Goal: Task Accomplishment & Management: Use online tool/utility

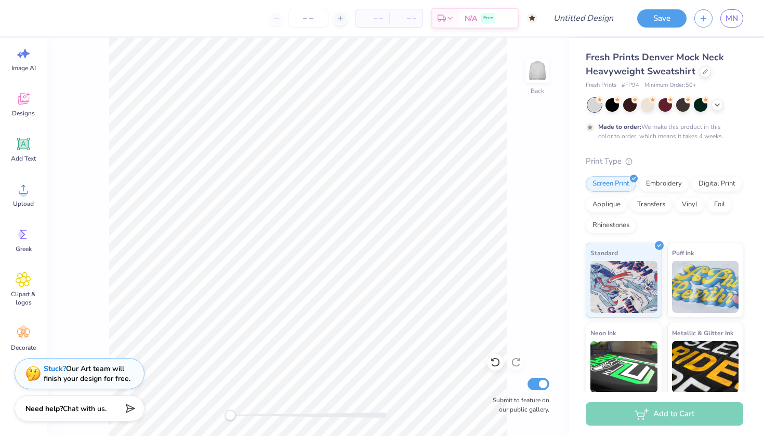
scroll to position [19, 0]
click at [71, 375] on div "Stuck? Our Art team will finish your design for free." at bounding box center [87, 372] width 87 height 20
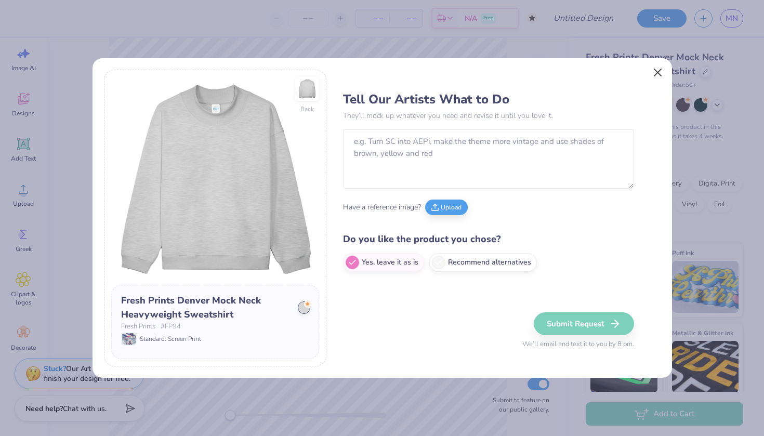
click at [658, 74] on button "Close" at bounding box center [657, 72] width 20 height 20
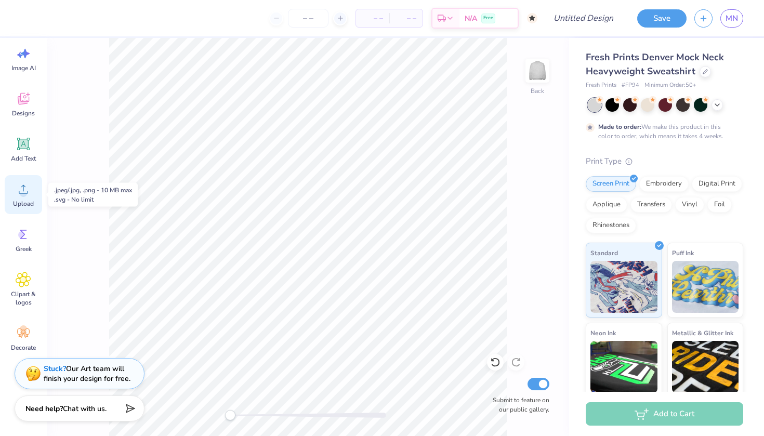
click at [30, 190] on icon at bounding box center [24, 189] width 16 height 16
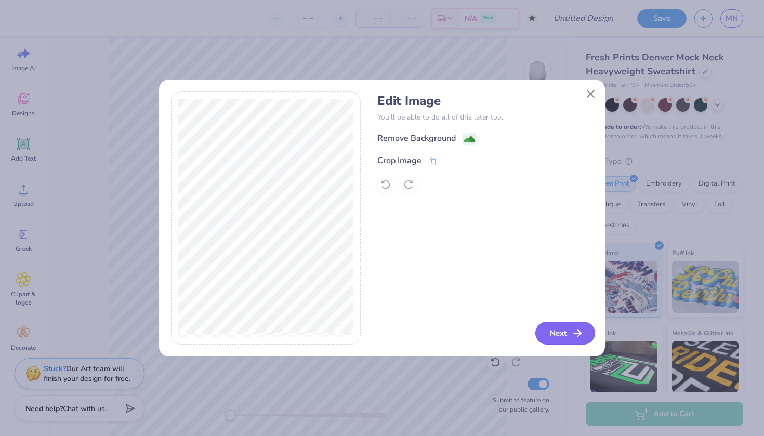
click at [571, 337] on icon "button" at bounding box center [577, 333] width 12 height 12
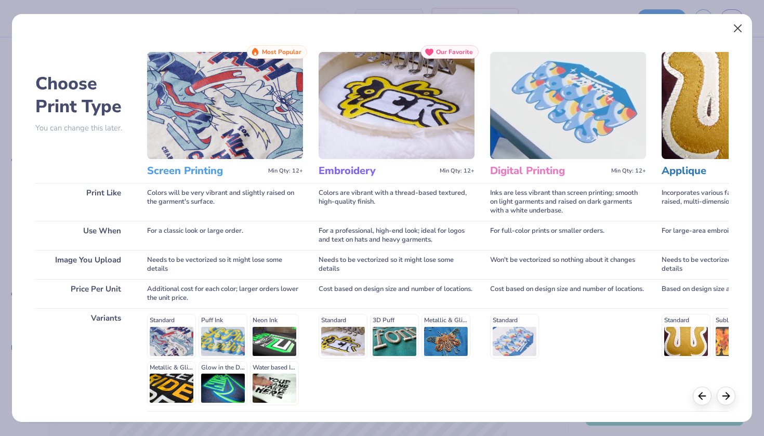
click at [738, 29] on button "Close" at bounding box center [738, 29] width 20 height 20
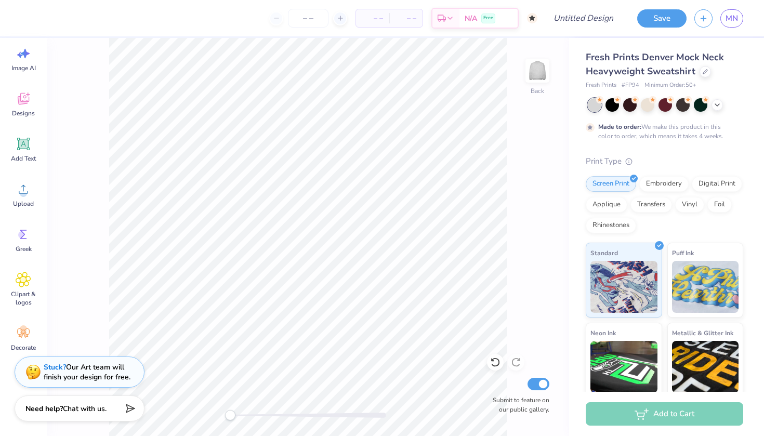
click at [95, 381] on div "Stuck? Our Art team will finish your design for free." at bounding box center [87, 372] width 87 height 20
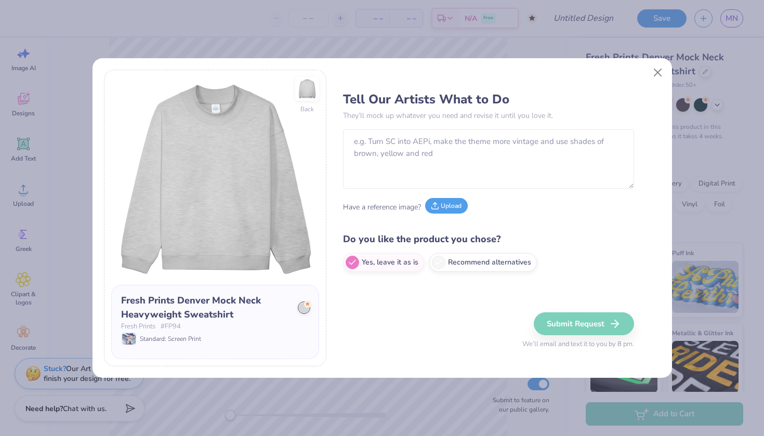
click at [445, 200] on button "Upload" at bounding box center [446, 206] width 43 height 16
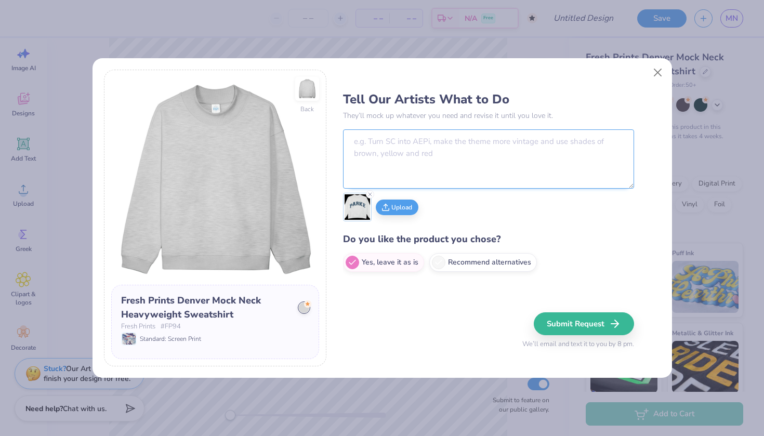
click at [390, 145] on textarea at bounding box center [488, 158] width 291 height 59
type textarea "T"
type textarea "m"
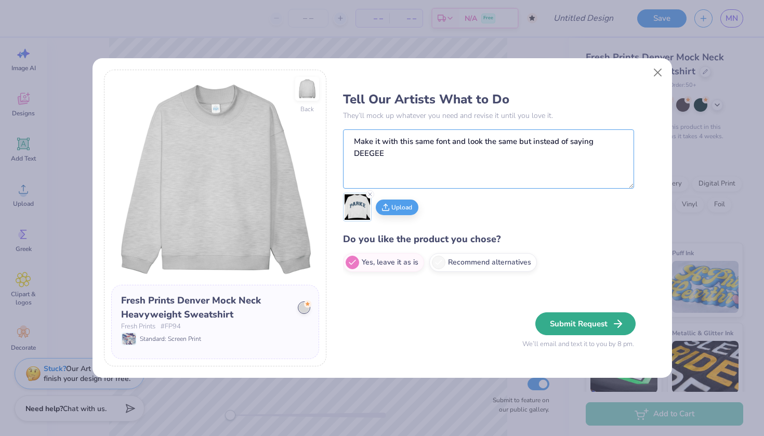
type textarea "Make it with this same font and look the same but instead of saying DEEGEE"
click at [572, 318] on button "Submit Request" at bounding box center [585, 323] width 100 height 23
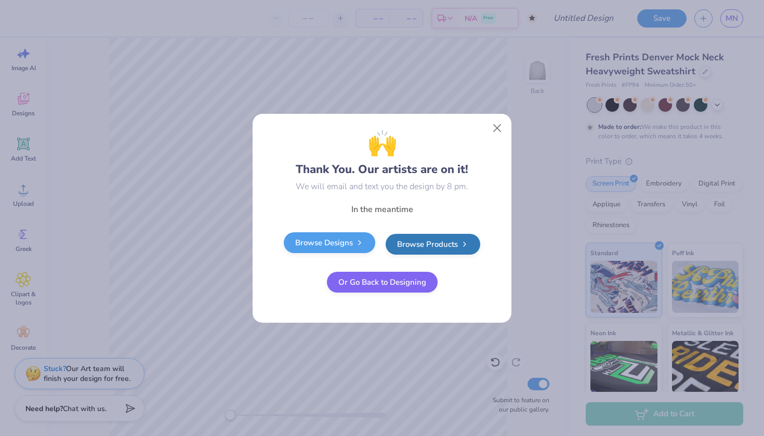
click at [336, 234] on link "Browse Designs" at bounding box center [329, 242] width 91 height 21
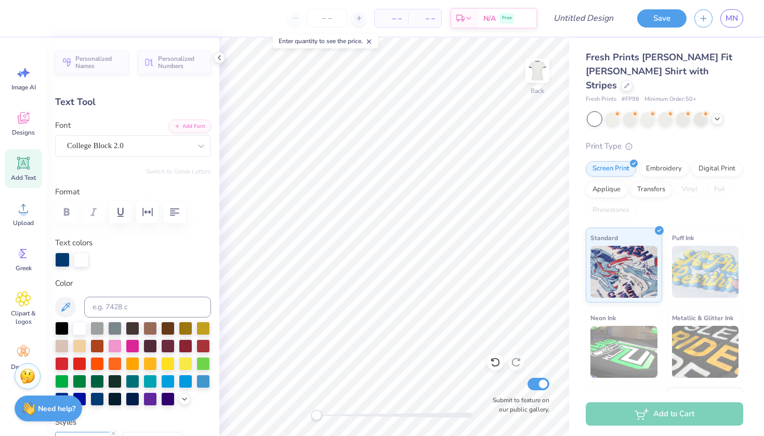
scroll to position [0, 1]
type textarea "DELTA GAM"
type input "6.05"
type input "1.85"
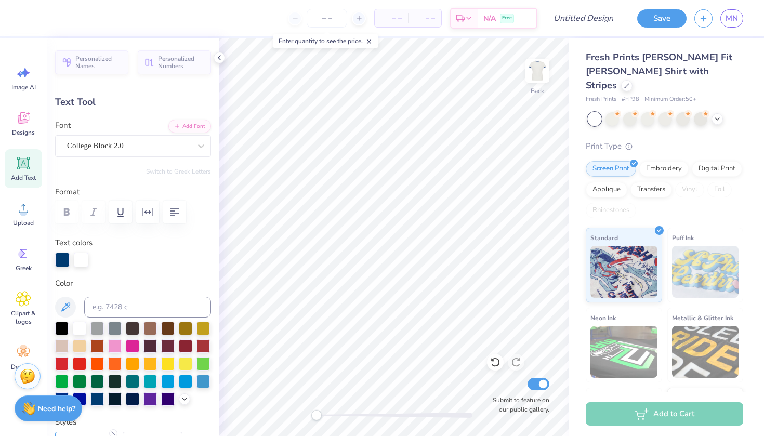
type textarea "DELTA GAMMA"
click at [63, 363] on div at bounding box center [62, 363] width 14 height 14
click at [496, 363] on icon at bounding box center [495, 362] width 10 height 10
click at [632, 79] on div at bounding box center [626, 84] width 11 height 11
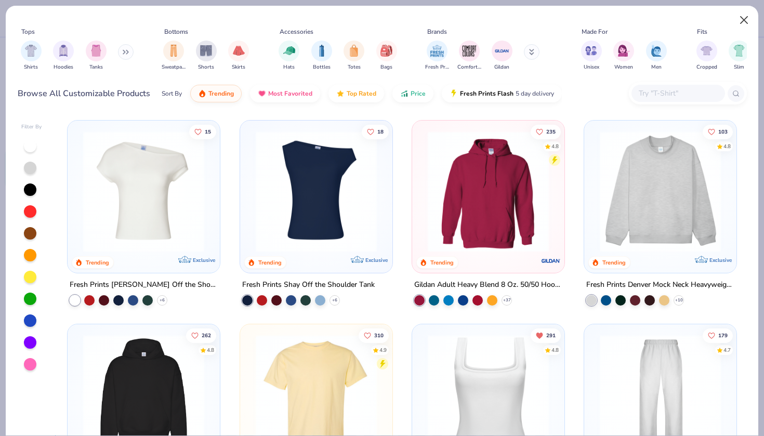
click at [746, 16] on button "Close" at bounding box center [744, 20] width 20 height 20
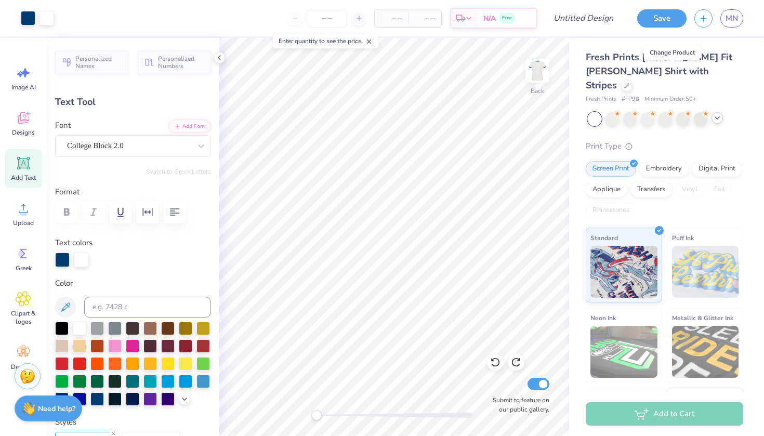
click at [713, 114] on icon at bounding box center [717, 118] width 8 height 8
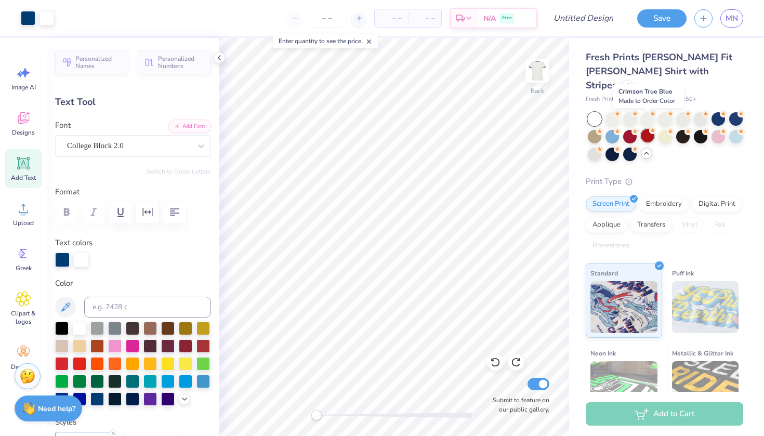
click at [646, 129] on div at bounding box center [648, 136] width 14 height 14
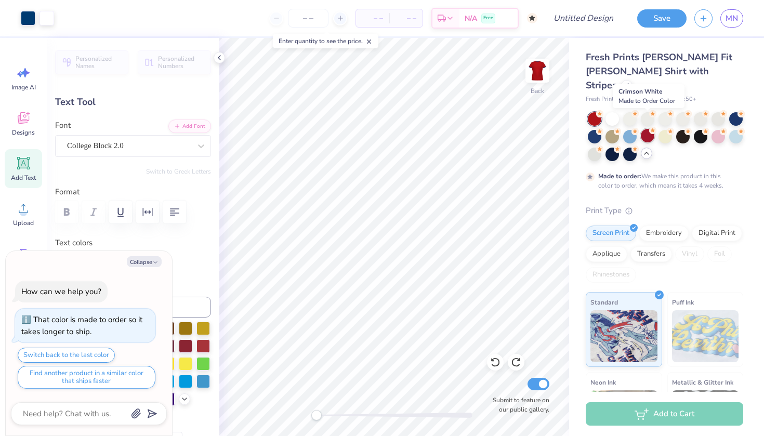
click at [643, 129] on div at bounding box center [648, 136] width 14 height 14
click at [596, 112] on div at bounding box center [595, 119] width 14 height 14
click at [596, 129] on div at bounding box center [595, 136] width 14 height 14
click at [628, 129] on div at bounding box center [630, 136] width 14 height 14
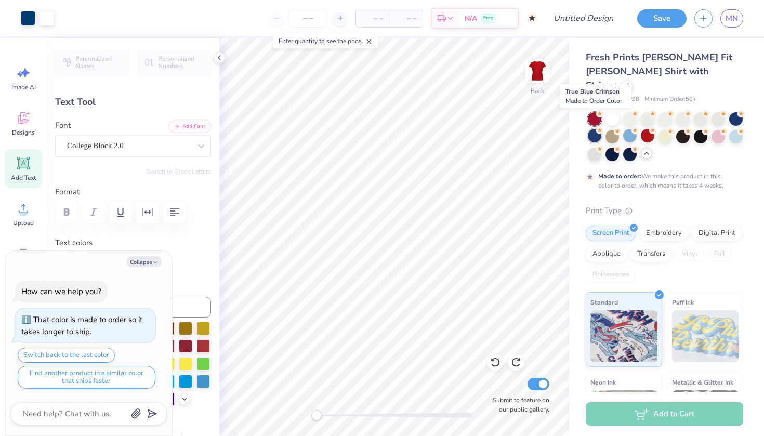
click at [592, 129] on div at bounding box center [595, 136] width 14 height 14
type textarea "x"
type input "7.78"
type input "2.03"
type input "2.41"
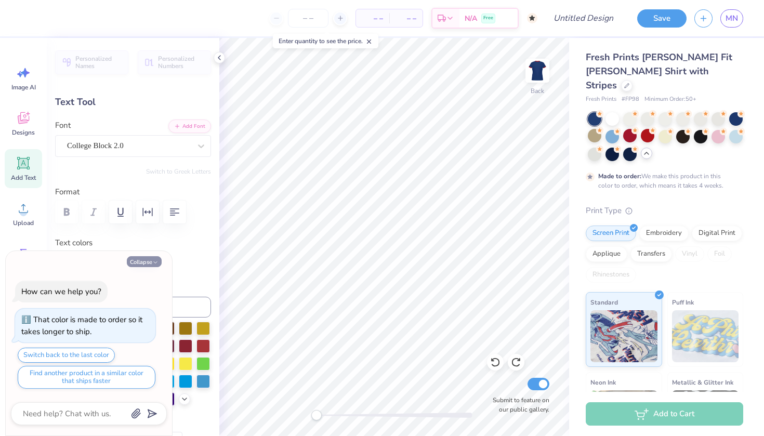
click at [148, 261] on button "Collapse" at bounding box center [144, 261] width 35 height 11
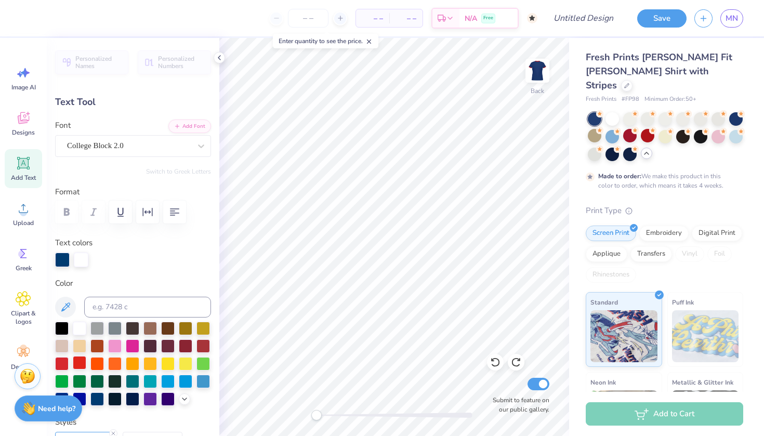
click at [77, 363] on div at bounding box center [80, 363] width 14 height 14
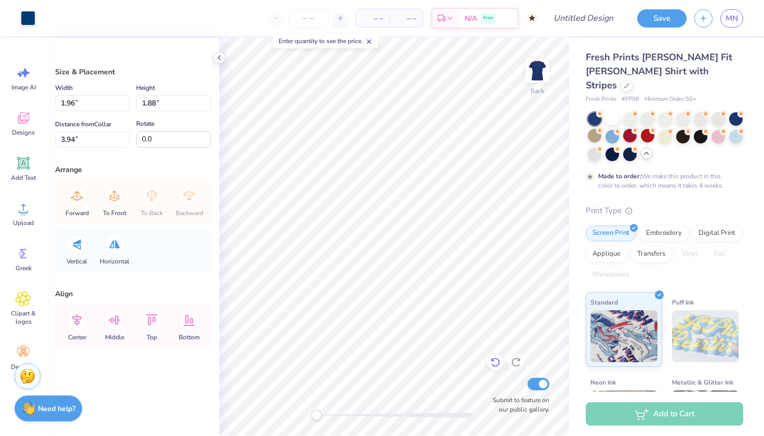
click at [497, 367] on icon at bounding box center [495, 362] width 10 height 10
click at [496, 367] on icon at bounding box center [495, 362] width 10 height 10
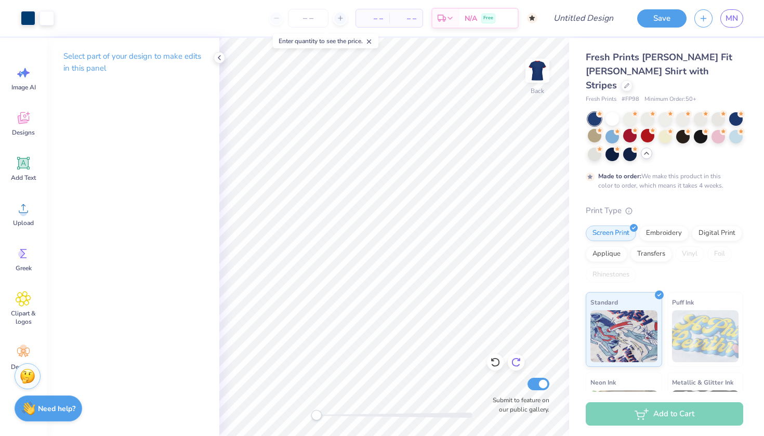
click at [512, 367] on icon at bounding box center [516, 362] width 10 height 10
click at [646, 129] on div at bounding box center [648, 136] width 14 height 14
click at [591, 112] on div at bounding box center [595, 119] width 14 height 14
click at [646, 129] on div at bounding box center [648, 136] width 14 height 14
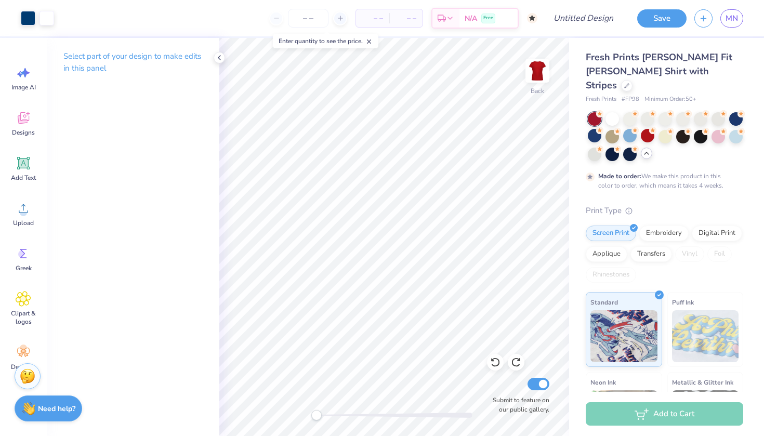
click at [595, 112] on div at bounding box center [595, 119] width 14 height 14
click at [589, 20] on input "Design Title" at bounding box center [595, 18] width 51 height 21
click at [656, 20] on button "Save" at bounding box center [661, 17] width 49 height 18
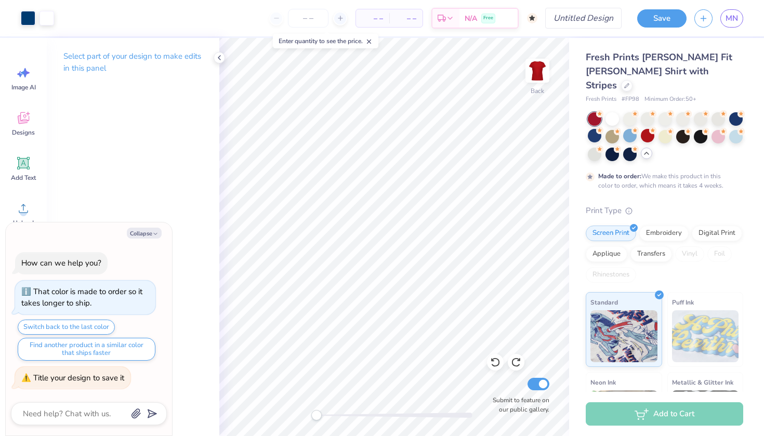
type textarea "x"
click at [578, 26] on input "Design Title" at bounding box center [595, 18] width 51 height 21
type input "a"
type textarea "x"
type input "ad"
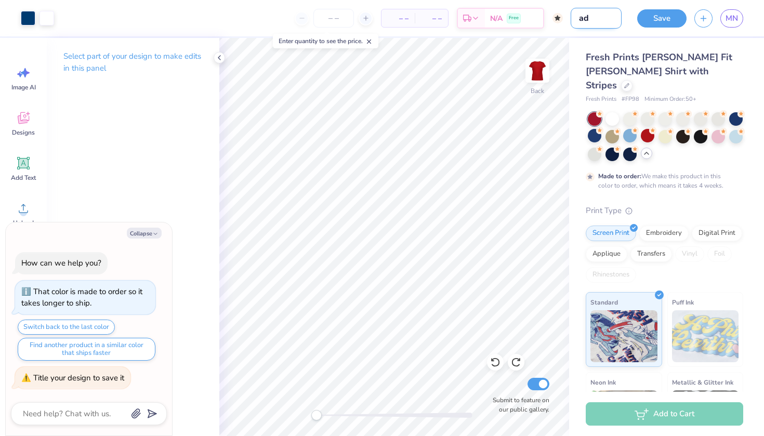
type textarea "x"
type input "adi"
type textarea "x"
type input "adid"
type textarea "x"
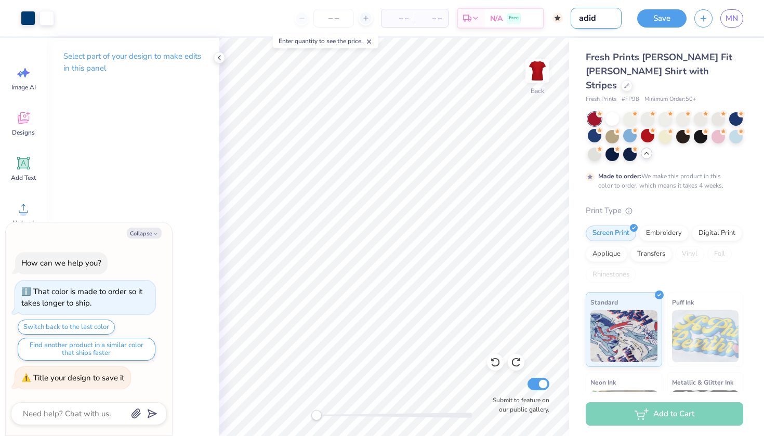
type input "adids"
type textarea "x"
type input "adid"
type textarea "x"
type input "adi"
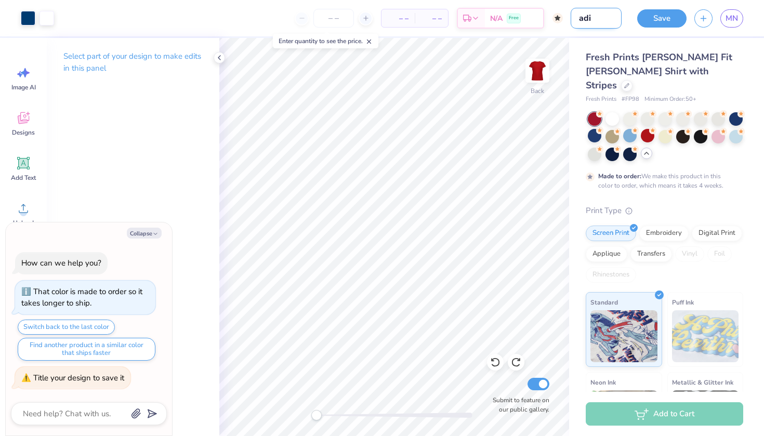
type textarea "x"
type input "ad"
type textarea "x"
type input "a"
type textarea "x"
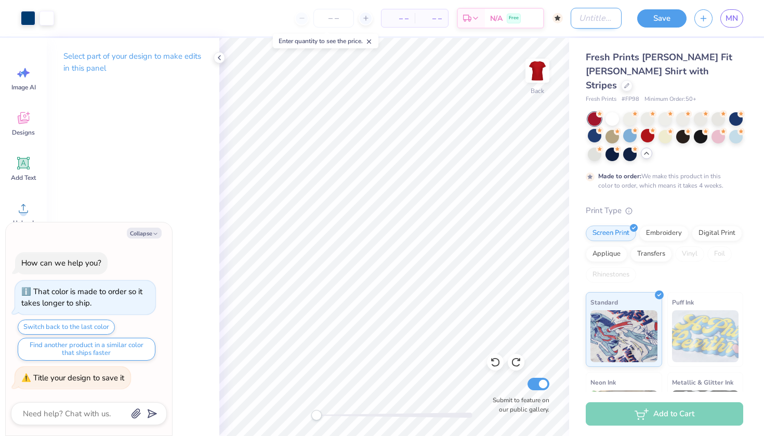
type textarea "x"
type input "d"
type textarea "x"
type input "dg"
type textarea "x"
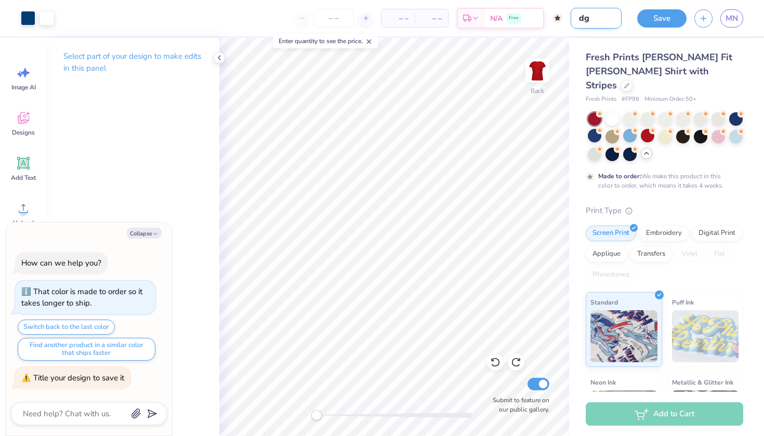
type input "dg"
type textarea "x"
type input "dg a"
type textarea "x"
type input "dg ad"
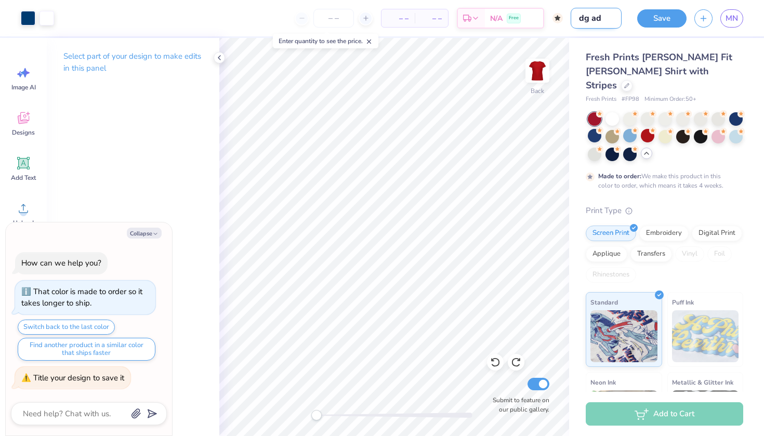
type textarea "x"
type input "dg a"
type textarea "x"
type input "dg"
type textarea "x"
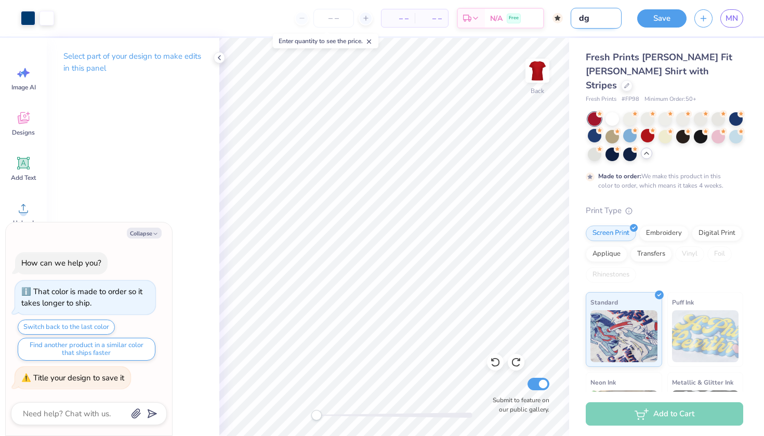
type input "dg a"
type textarea "x"
type input "dg ad"
type textarea "x"
type input "dg adi"
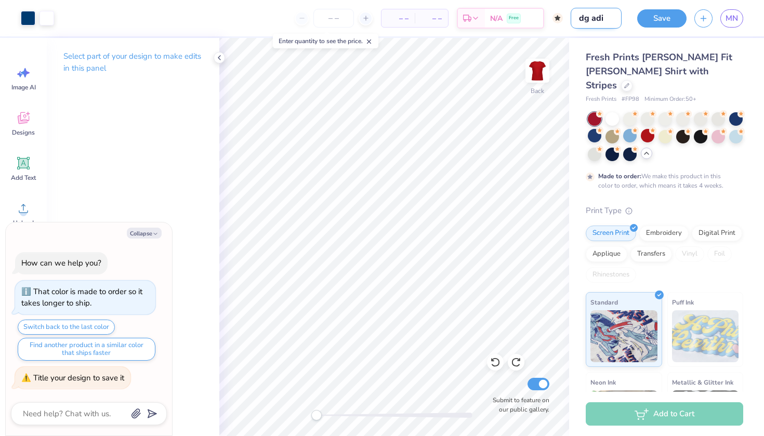
type textarea "x"
type input "dg adid"
type textarea "x"
type input "dg adida"
type textarea "x"
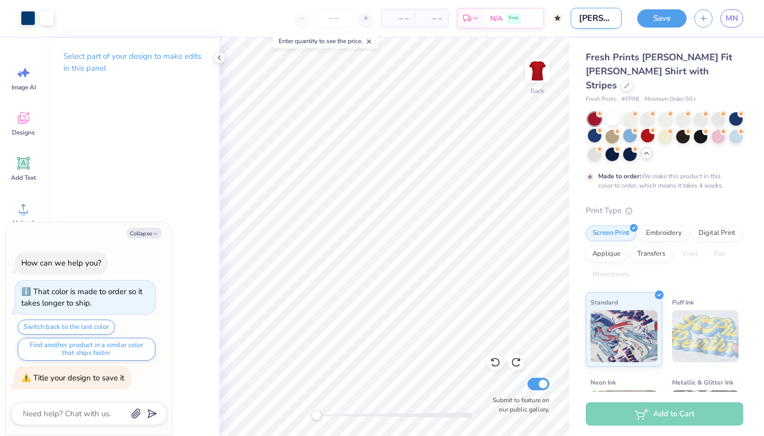
type input "dg adidas"
type textarea "x"
type input "dg adidas"
click at [663, 23] on button "Save" at bounding box center [661, 17] width 49 height 18
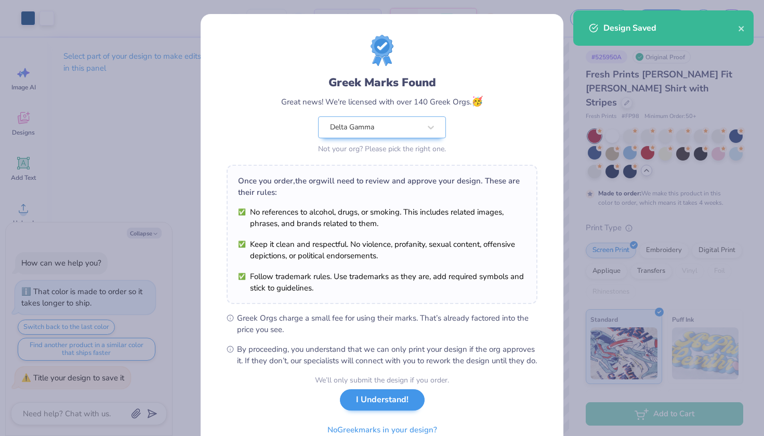
click at [361, 409] on button "I Understand!" at bounding box center [382, 399] width 85 height 21
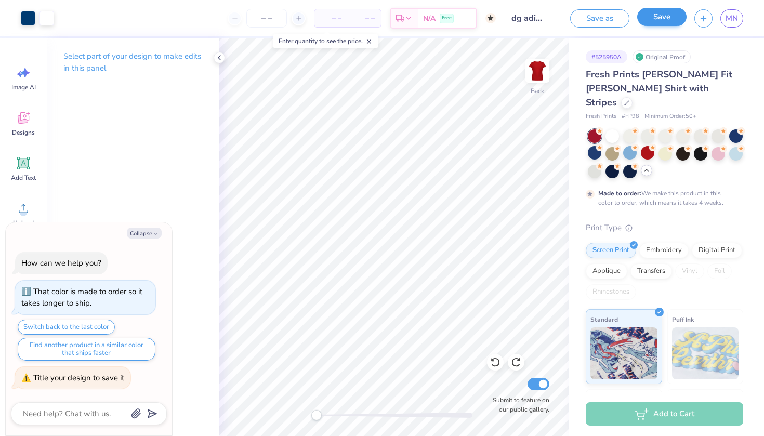
click at [655, 19] on button "Save" at bounding box center [661, 17] width 49 height 18
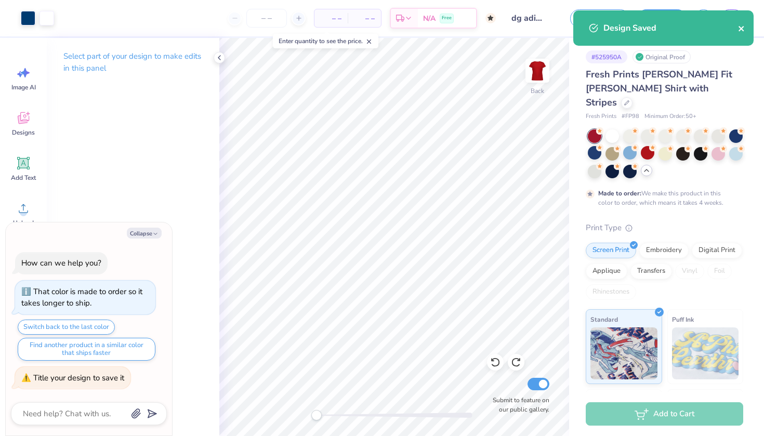
click at [740, 29] on icon "close" at bounding box center [741, 28] width 7 height 8
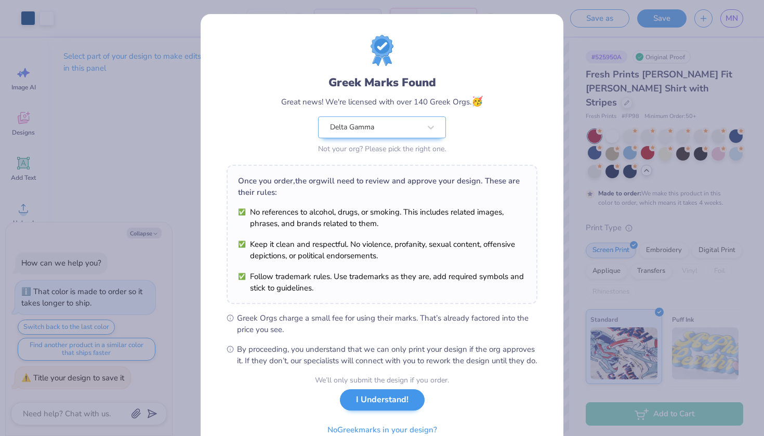
click at [405, 407] on button "I Understand!" at bounding box center [382, 399] width 85 height 21
type textarea "x"
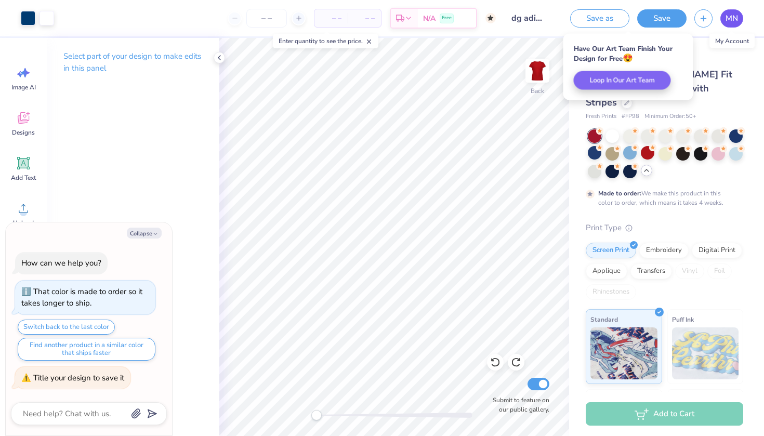
click at [726, 14] on span "MN" at bounding box center [731, 18] width 12 height 12
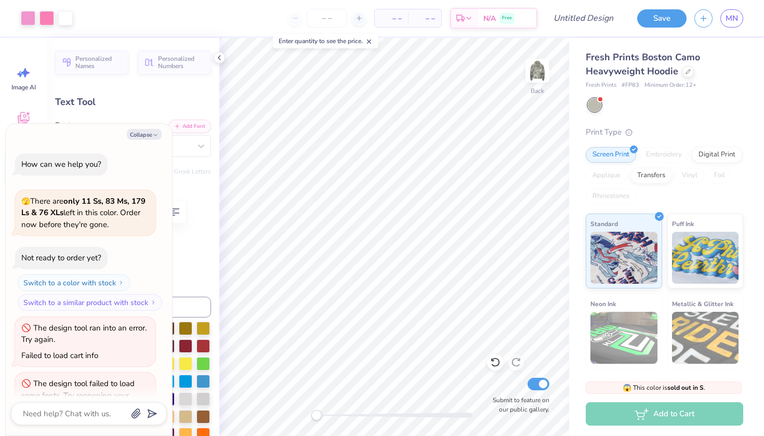
scroll to position [132, 0]
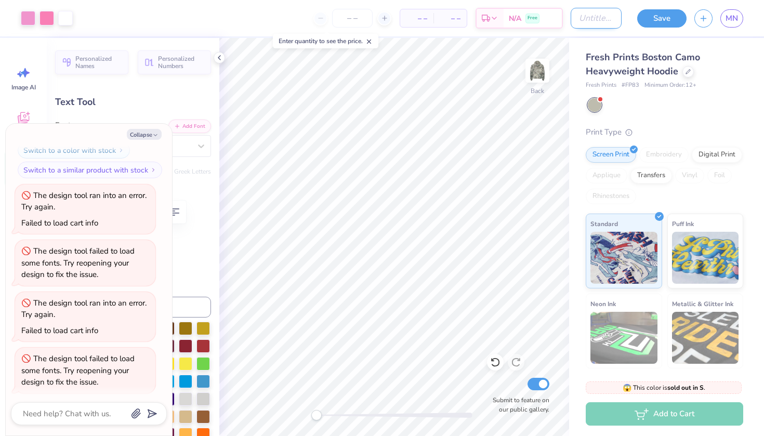
click at [601, 21] on input "Design Title" at bounding box center [595, 18] width 51 height 21
type input "c"
type textarea "x"
type input "ca"
type textarea "x"
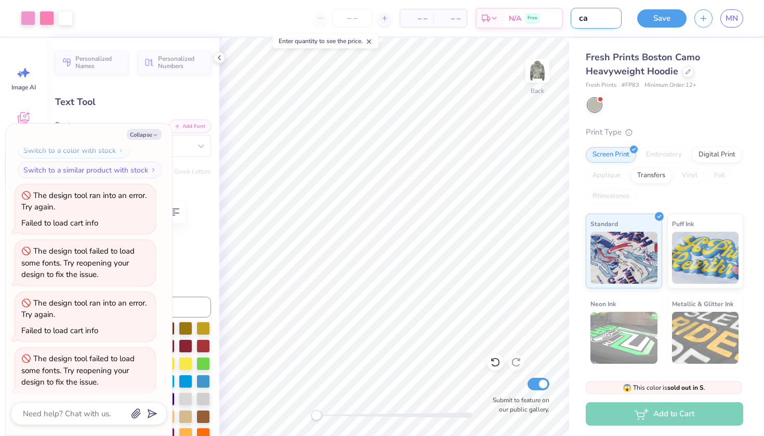
type input "cam"
type textarea "x"
type input "camo"
type textarea "x"
type input "camo"
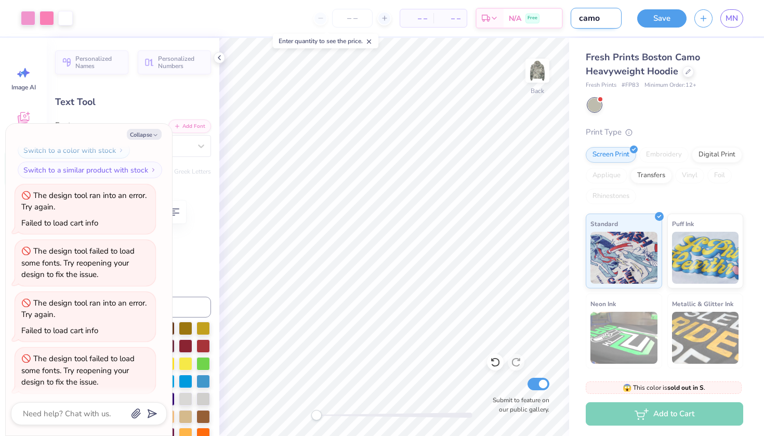
type textarea "x"
type input "camo d"
type textarea "x"
type input "camo dg"
type textarea "x"
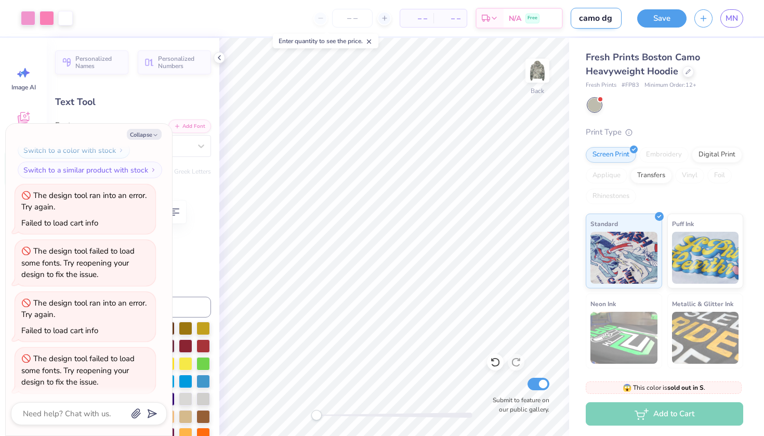
type input "camo dg"
click at [657, 18] on button "Save" at bounding box center [661, 17] width 49 height 18
click at [702, 20] on icon "button" at bounding box center [703, 16] width 9 height 9
click at [668, 21] on div "Save" at bounding box center [661, 18] width 49 height 18
click at [665, 23] on div "Save" at bounding box center [661, 18] width 49 height 18
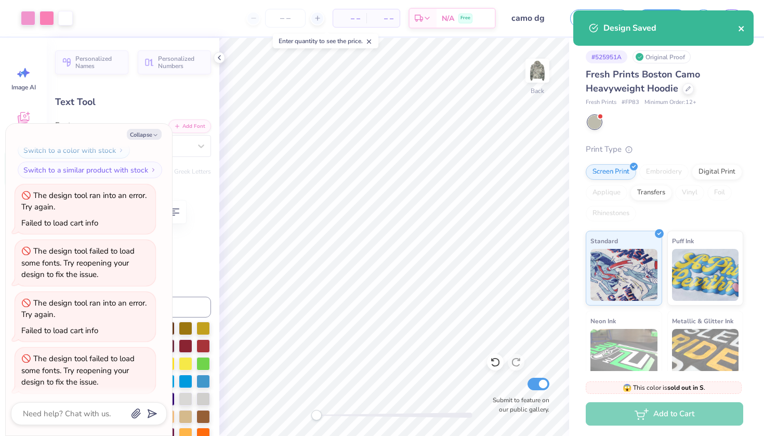
click at [741, 25] on icon "close" at bounding box center [741, 28] width 7 height 8
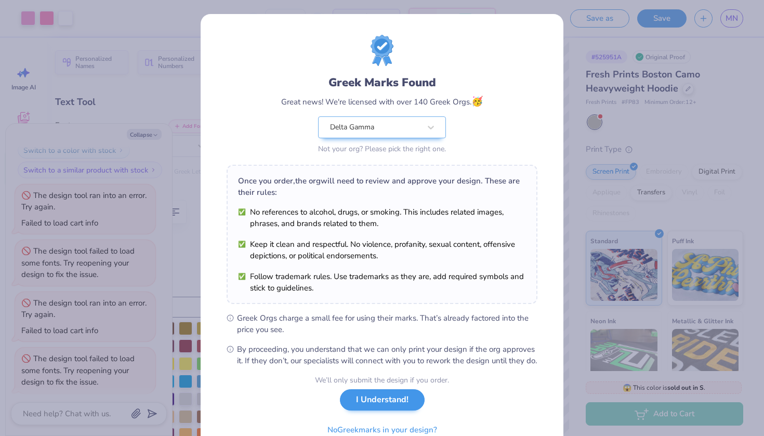
click at [404, 410] on button "I Understand!" at bounding box center [382, 399] width 85 height 21
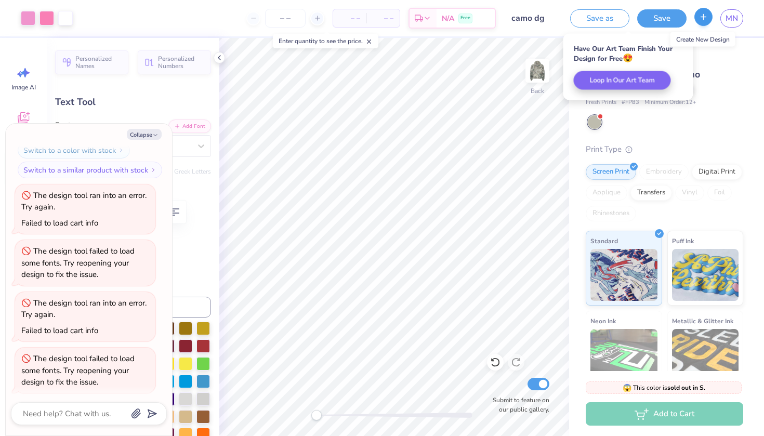
type textarea "x"
click at [701, 22] on button "button" at bounding box center [703, 17] width 18 height 18
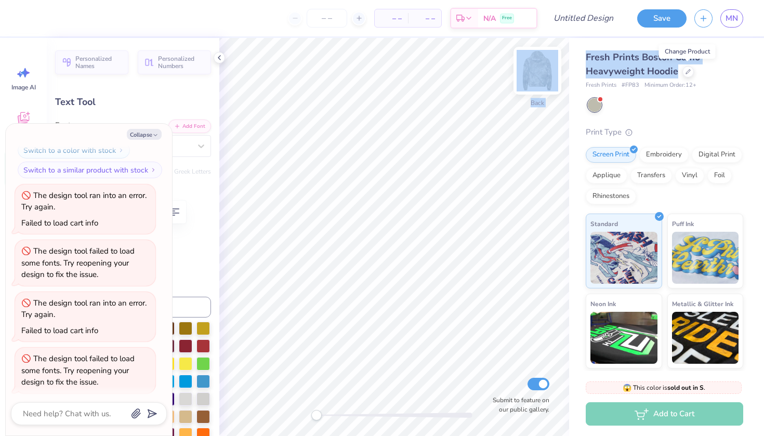
click at [520, 73] on div "– – Per Item – – Total Est. Delivery N/A Free Design Title Save MN Image AI Des…" at bounding box center [382, 218] width 764 height 436
click at [689, 73] on div at bounding box center [687, 70] width 11 height 11
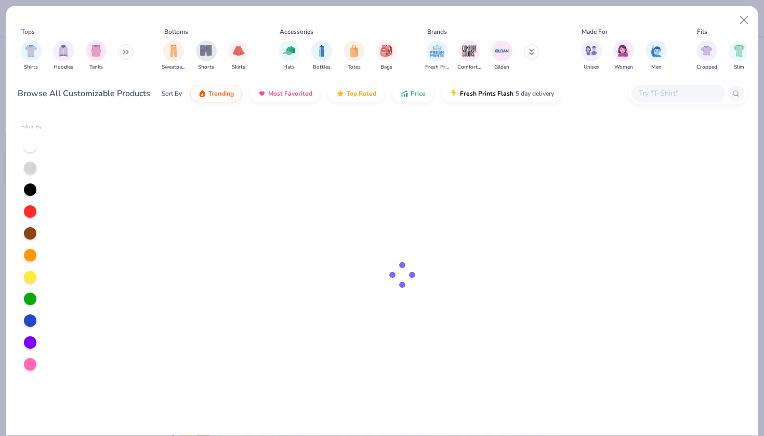
click at [689, 73] on div "Tops Shirts Hoodies Tanks Bottoms Sweatpants Shorts Skirts Accessories Hats Bot…" at bounding box center [382, 63] width 729 height 90
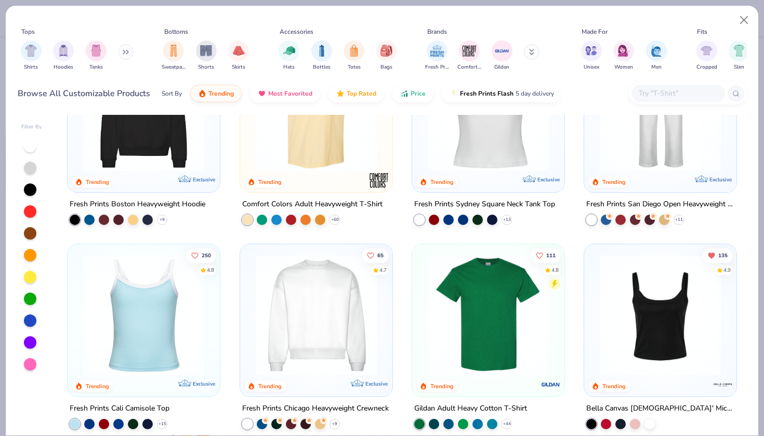
scroll to position [343, 0]
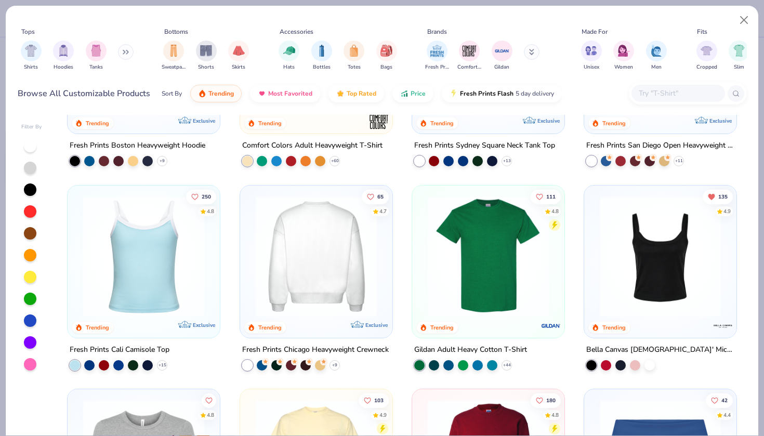
click at [340, 254] on div at bounding box center [315, 255] width 395 height 121
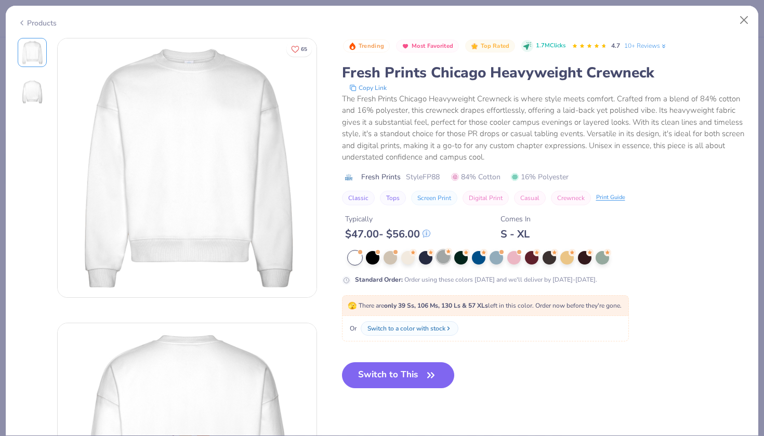
click at [444, 261] on div at bounding box center [443, 257] width 14 height 14
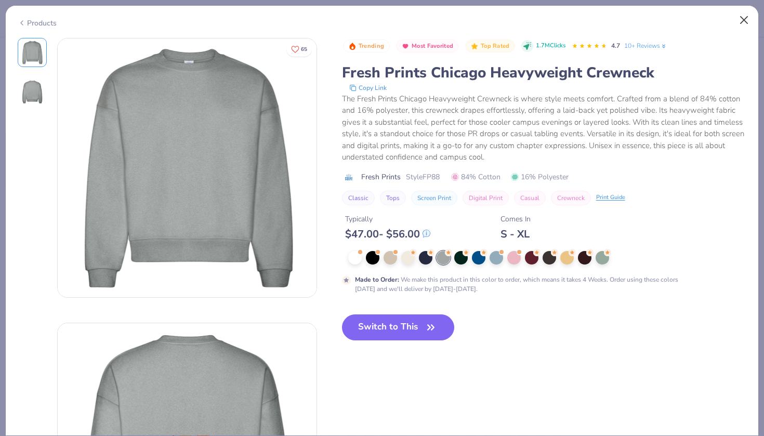
click at [743, 16] on button "Close" at bounding box center [744, 20] width 20 height 20
click at [745, 18] on button "Close" at bounding box center [744, 20] width 20 height 20
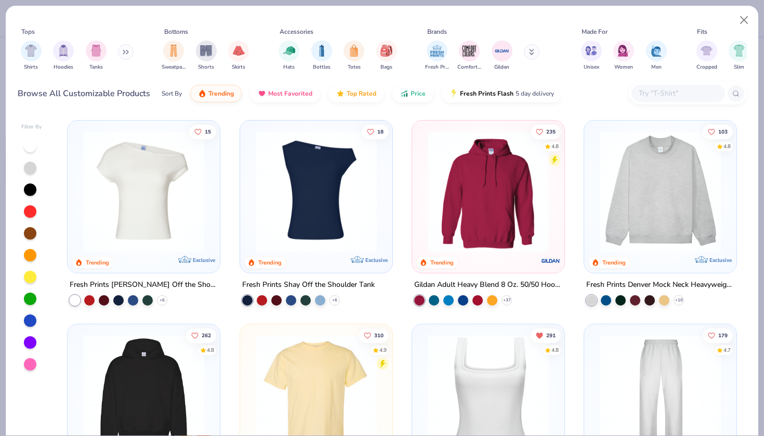
scroll to position [1, 0]
click at [629, 186] on img at bounding box center [659, 190] width 131 height 121
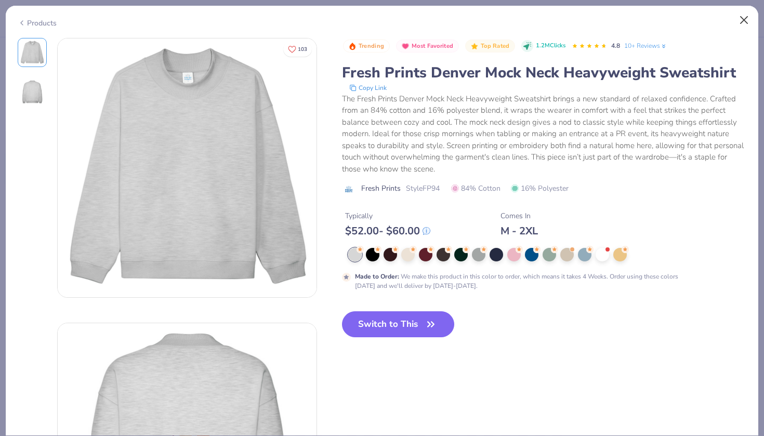
click at [746, 20] on button "Close" at bounding box center [744, 20] width 20 height 20
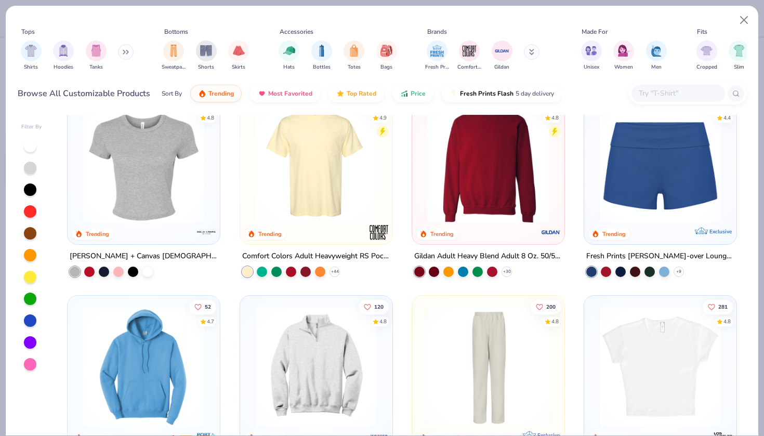
scroll to position [624, 0]
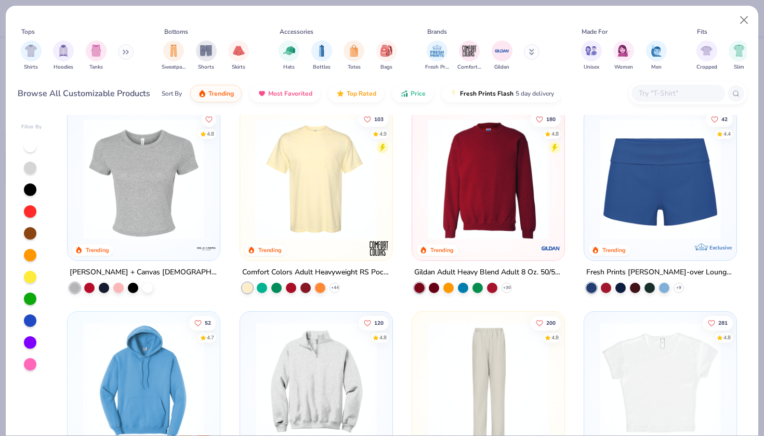
click at [498, 189] on img at bounding box center [487, 178] width 131 height 121
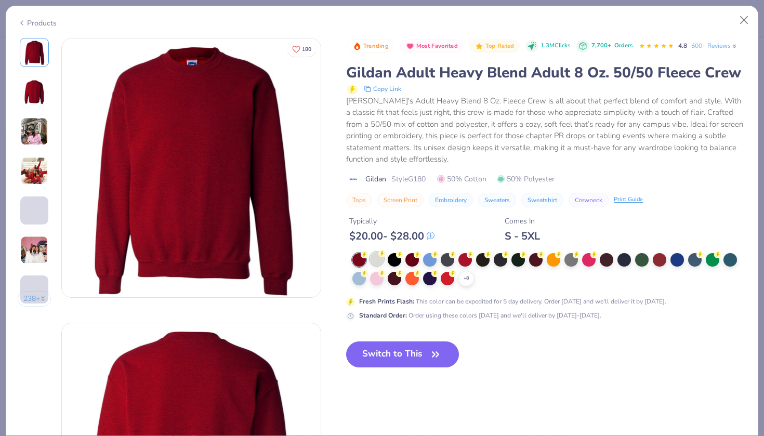
click at [375, 257] on div at bounding box center [377, 259] width 14 height 14
click at [380, 252] on circle at bounding box center [381, 253] width 7 height 7
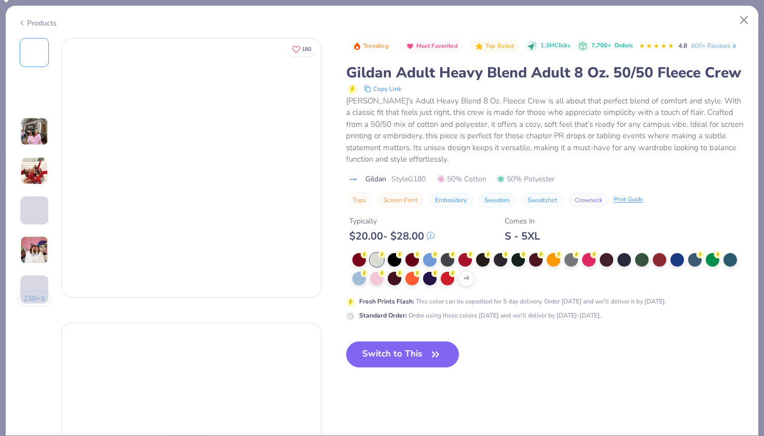
click at [373, 261] on div at bounding box center [377, 260] width 14 height 14
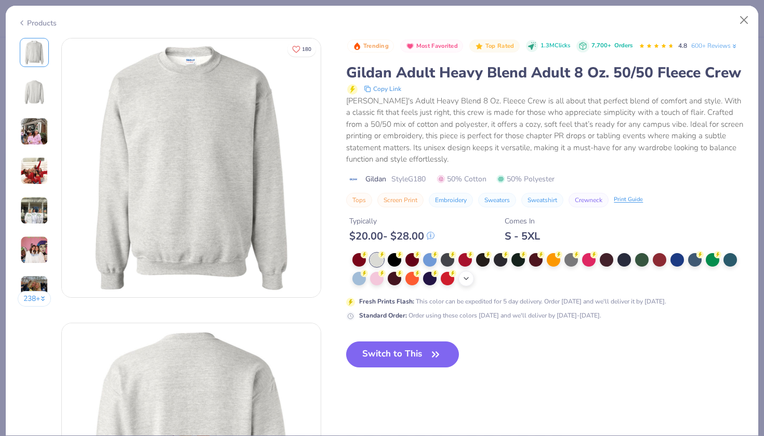
click at [469, 280] on icon at bounding box center [466, 278] width 8 height 8
click at [516, 275] on div at bounding box center [518, 278] width 14 height 14
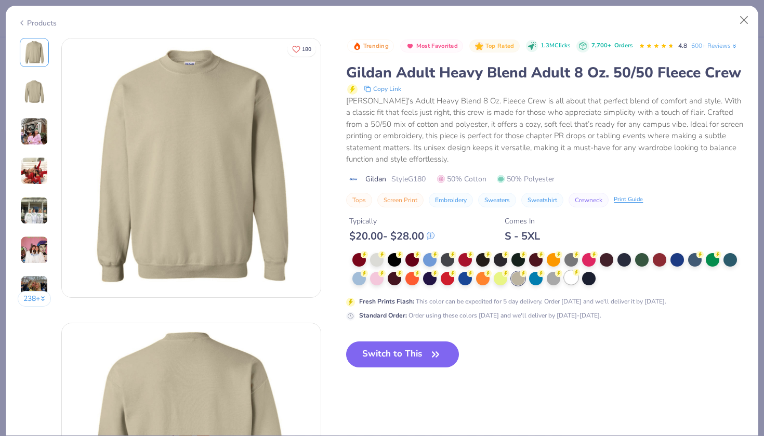
click at [572, 278] on div at bounding box center [571, 278] width 14 height 14
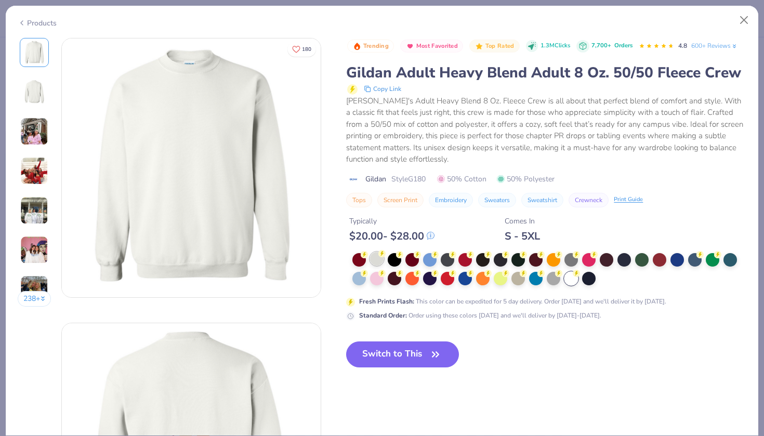
click at [374, 253] on div at bounding box center [377, 259] width 14 height 14
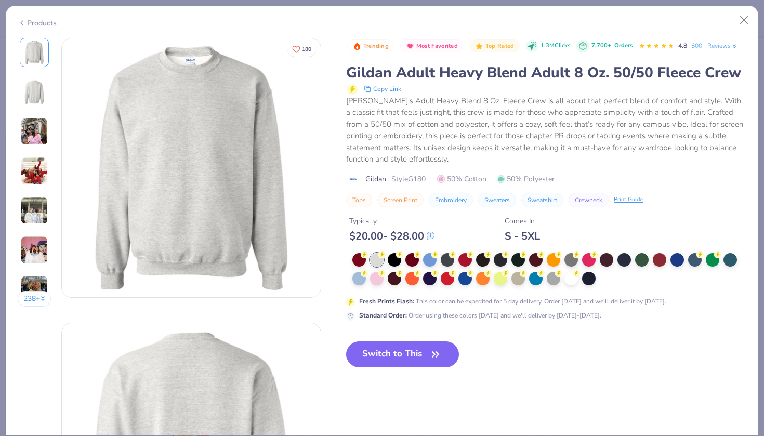
click at [29, 216] on img at bounding box center [34, 210] width 28 height 28
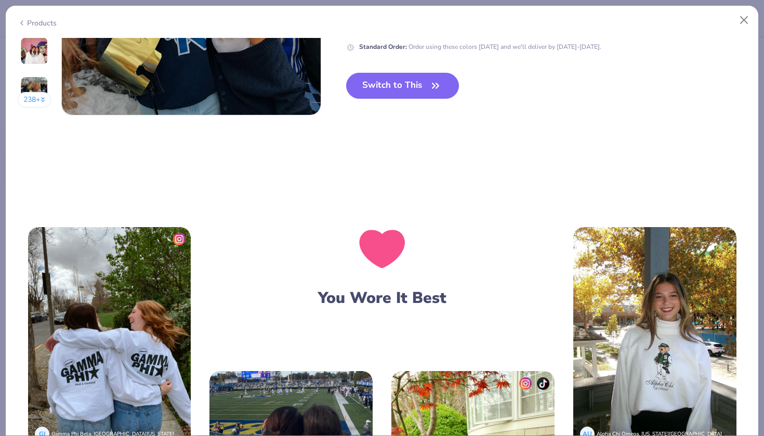
scroll to position [1591, 0]
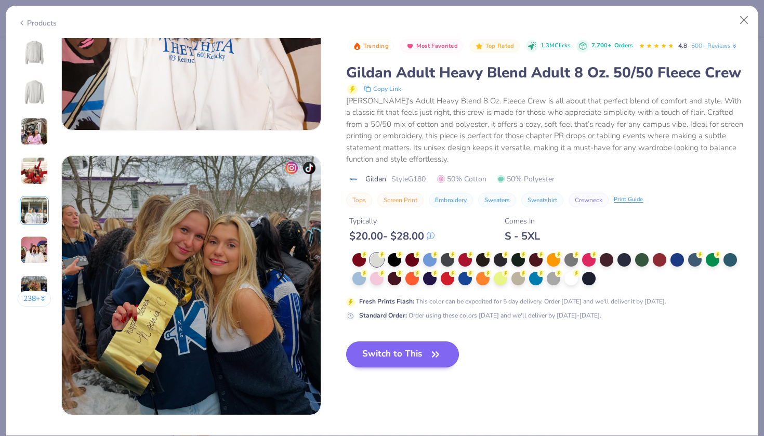
click at [392, 356] on button "Switch to This" at bounding box center [402, 354] width 113 height 26
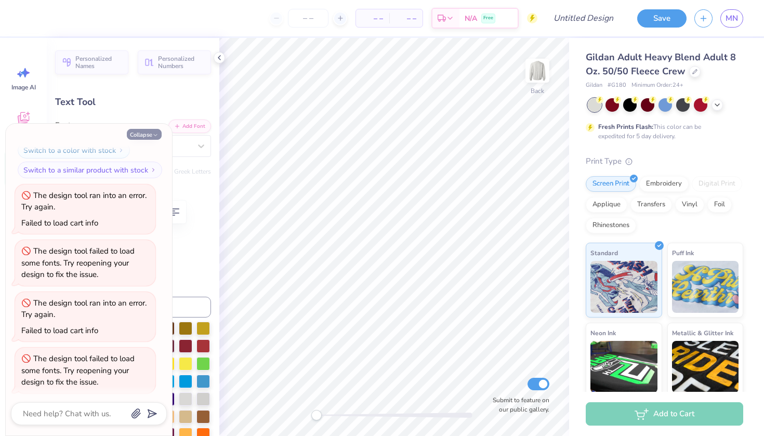
click at [157, 134] on icon "button" at bounding box center [155, 135] width 6 height 6
type textarea "x"
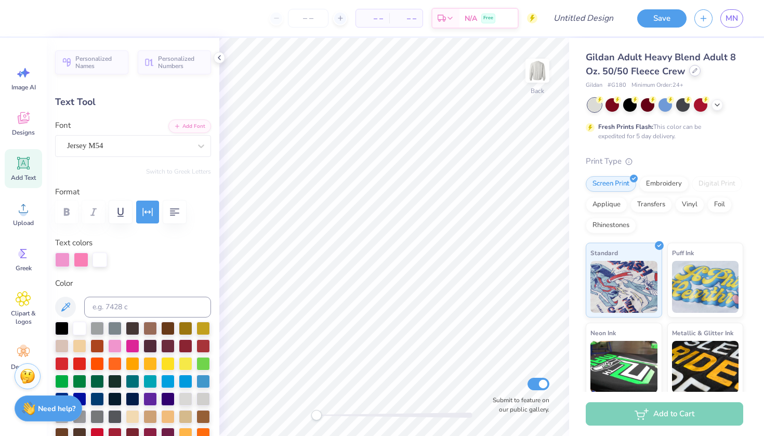
click at [693, 68] on div at bounding box center [694, 70] width 11 height 11
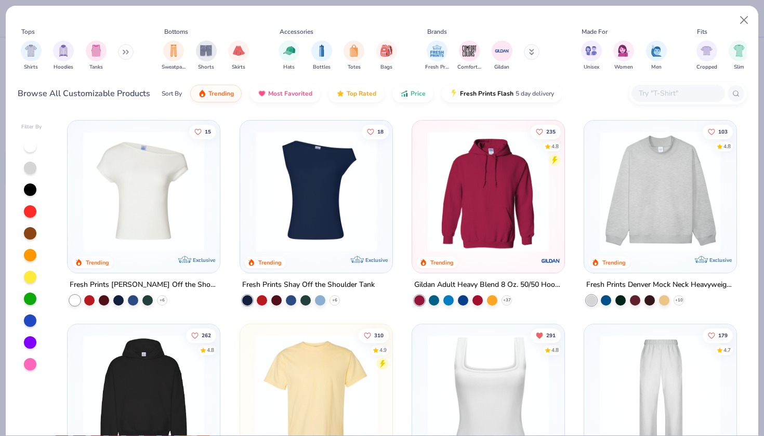
click at [490, 198] on img at bounding box center [487, 191] width 131 height 121
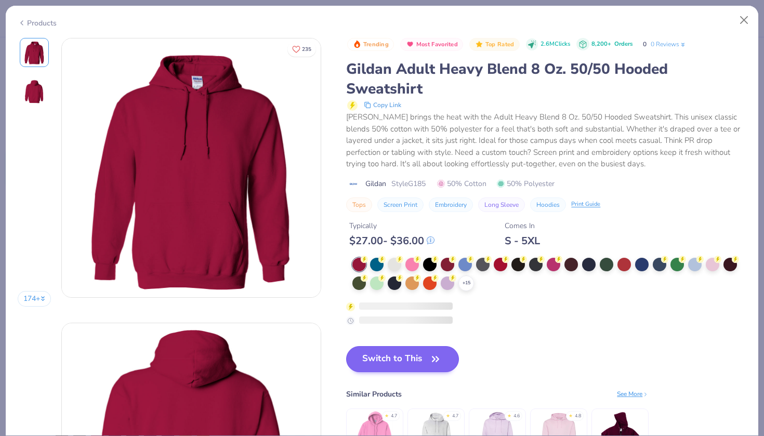
click at [422, 356] on button "Switch to This" at bounding box center [402, 359] width 113 height 26
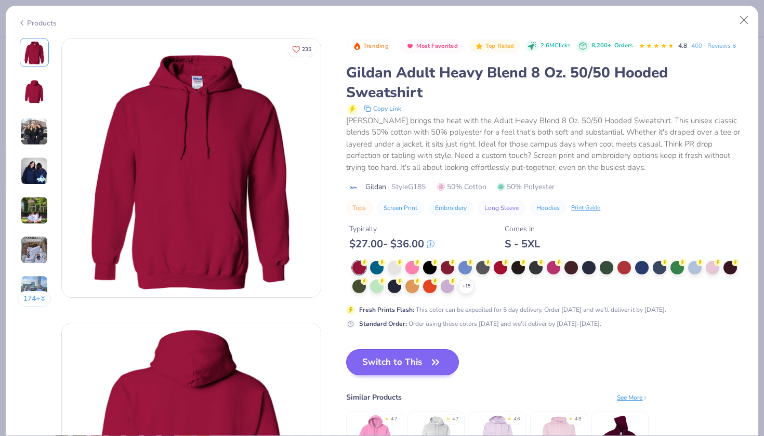
click at [411, 360] on button "Switch to This" at bounding box center [402, 362] width 113 height 26
drag, startPoint x: 415, startPoint y: 352, endPoint x: 416, endPoint y: 347, distance: 5.3
click at [415, 352] on button "Switch to This" at bounding box center [402, 362] width 113 height 26
click at [396, 262] on icon at bounding box center [399, 261] width 7 height 7
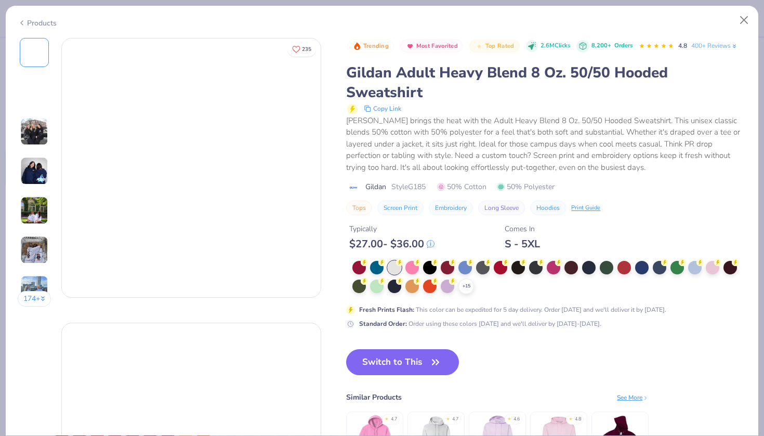
click at [395, 262] on div at bounding box center [395, 268] width 14 height 14
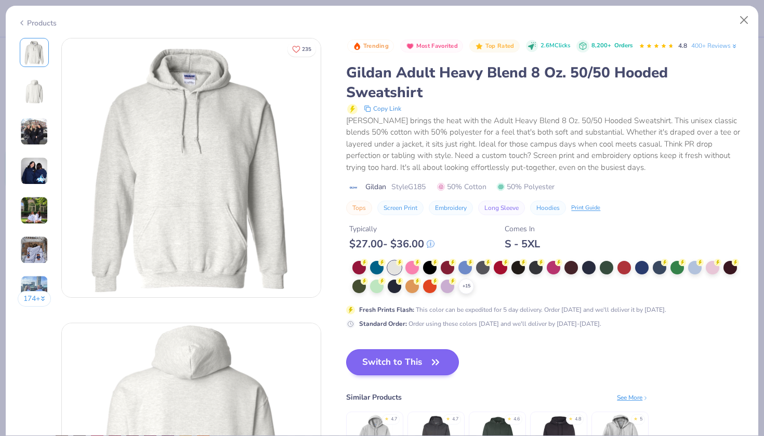
click at [424, 365] on button "Switch to This" at bounding box center [402, 362] width 113 height 26
click at [421, 360] on button "Switch to This" at bounding box center [402, 362] width 113 height 26
click at [425, 359] on button "Switch to This" at bounding box center [402, 362] width 113 height 26
drag, startPoint x: 425, startPoint y: 359, endPoint x: 403, endPoint y: 362, distance: 22.0
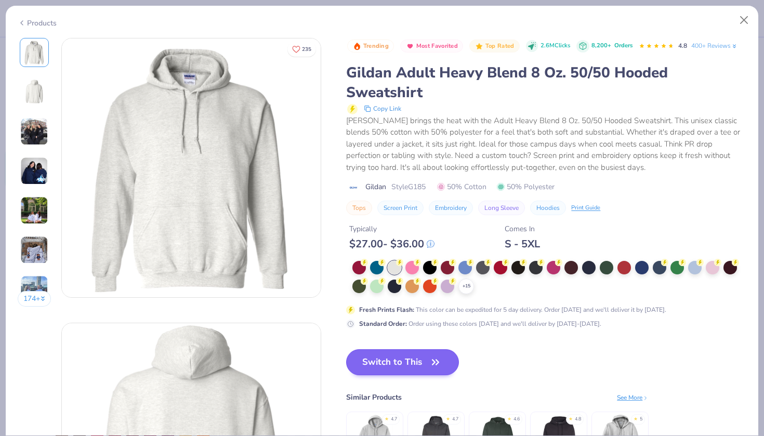
click at [403, 362] on button "Switch to This" at bounding box center [402, 362] width 113 height 26
click at [413, 358] on button "Switch to This" at bounding box center [402, 362] width 113 height 26
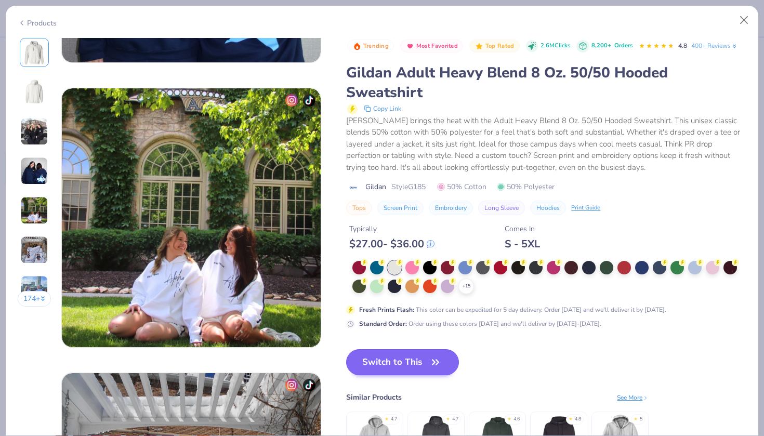
scroll to position [1117, 0]
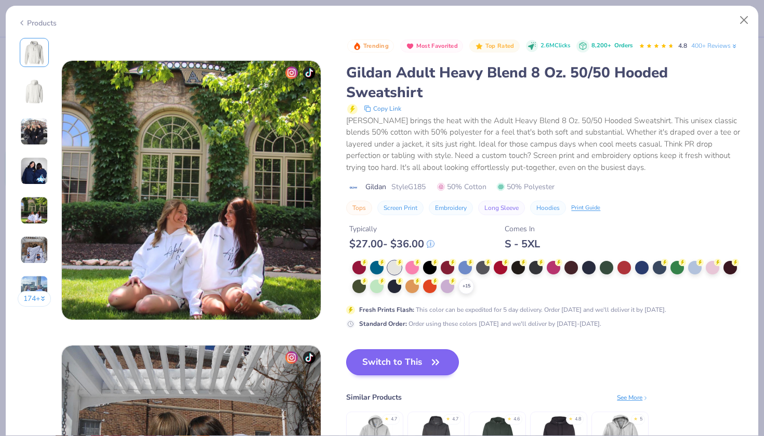
click at [380, 362] on button "Switch to This" at bounding box center [402, 362] width 113 height 26
click at [391, 267] on div at bounding box center [395, 268] width 14 height 14
click at [743, 20] on button "Close" at bounding box center [744, 20] width 20 height 20
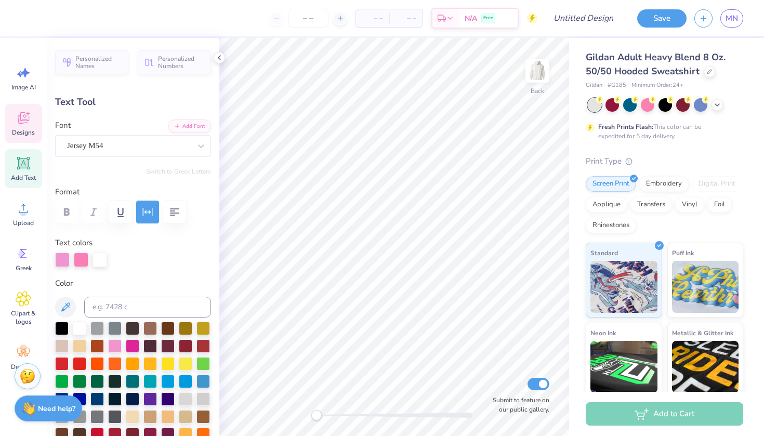
click at [25, 125] on icon at bounding box center [24, 118] width 16 height 16
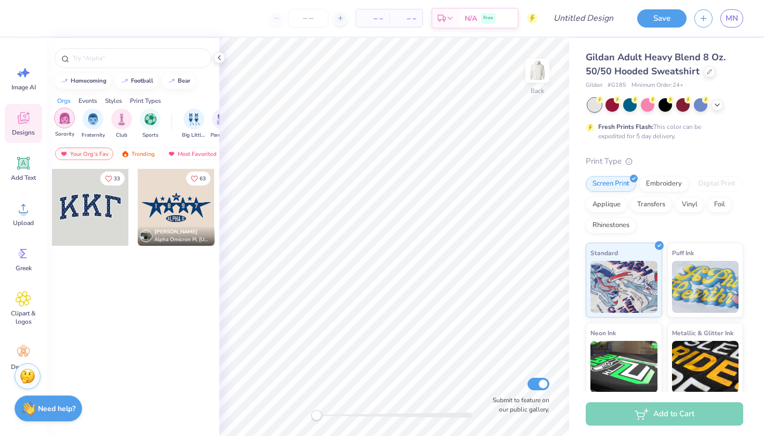
click at [64, 122] on img "filter for Sorority" at bounding box center [65, 118] width 12 height 12
click at [102, 56] on input "text" at bounding box center [138, 58] width 133 height 10
click at [144, 152] on div "Trending" at bounding box center [137, 154] width 43 height 12
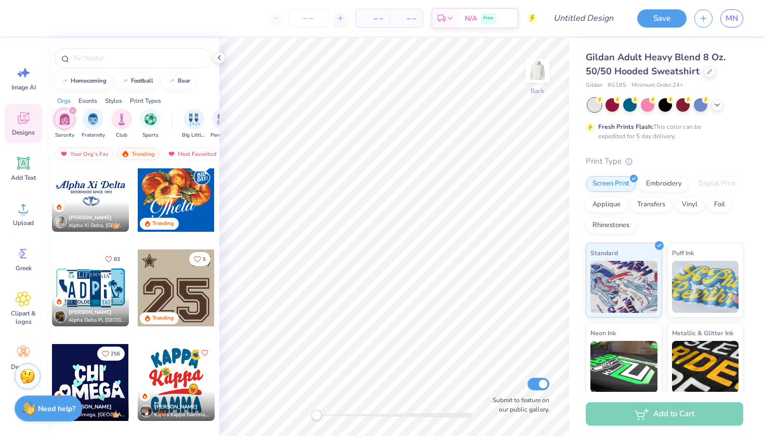
scroll to position [771, 0]
click at [108, 60] on input "text" at bounding box center [138, 58] width 133 height 10
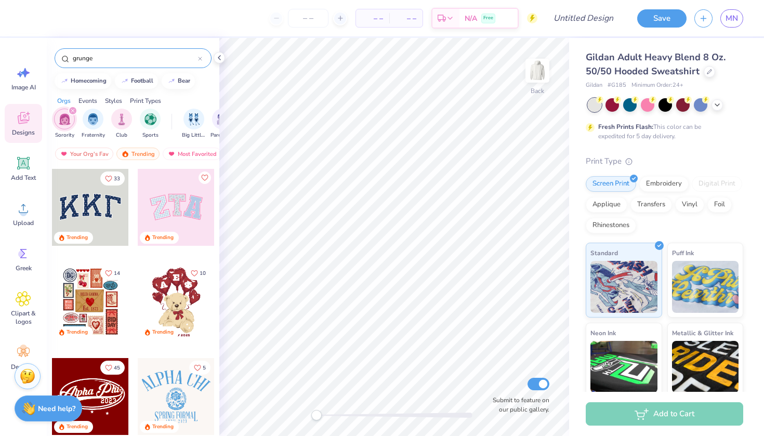
type input "grunge"
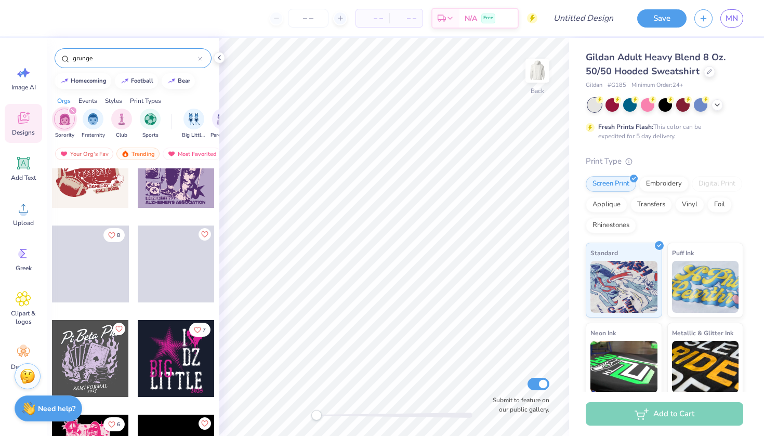
scroll to position [2214, 0]
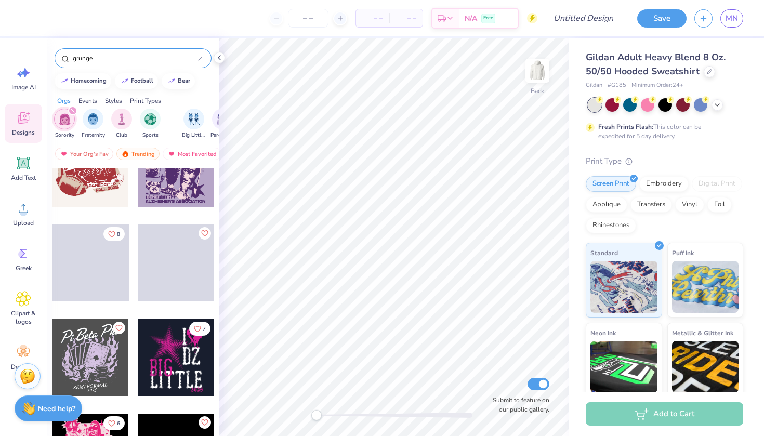
click at [95, 347] on div at bounding box center [90, 357] width 77 height 77
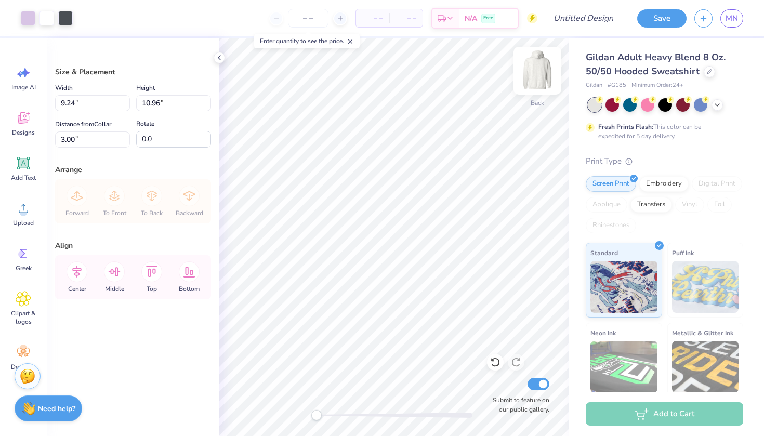
click at [534, 81] on img at bounding box center [537, 71] width 42 height 42
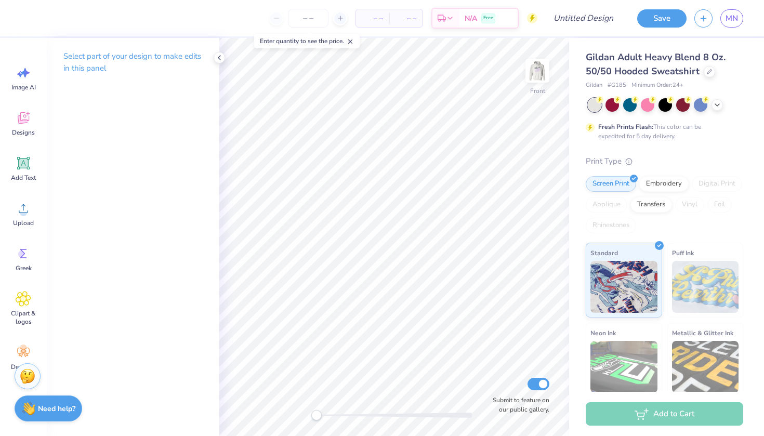
click at [534, 81] on img at bounding box center [537, 70] width 21 height 21
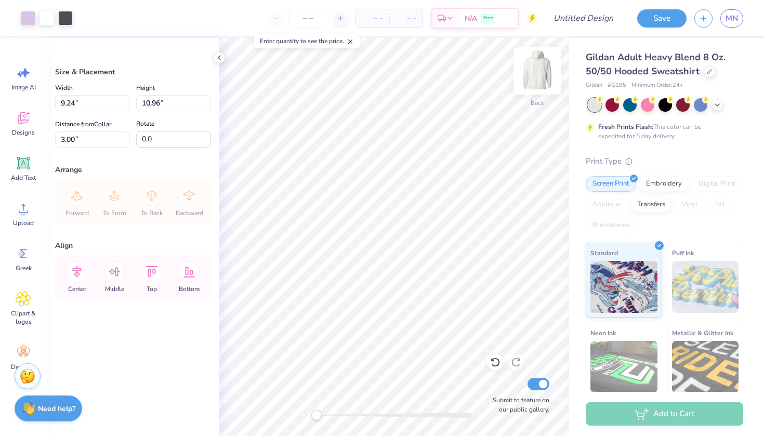
click at [538, 76] on img at bounding box center [537, 71] width 42 height 42
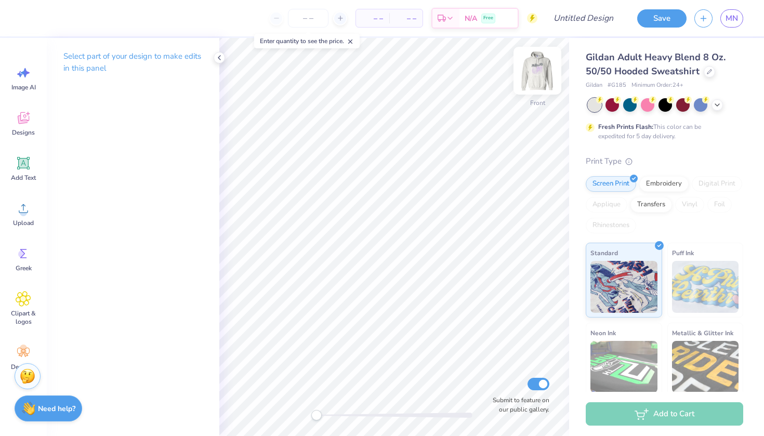
click at [538, 68] on img at bounding box center [537, 71] width 42 height 42
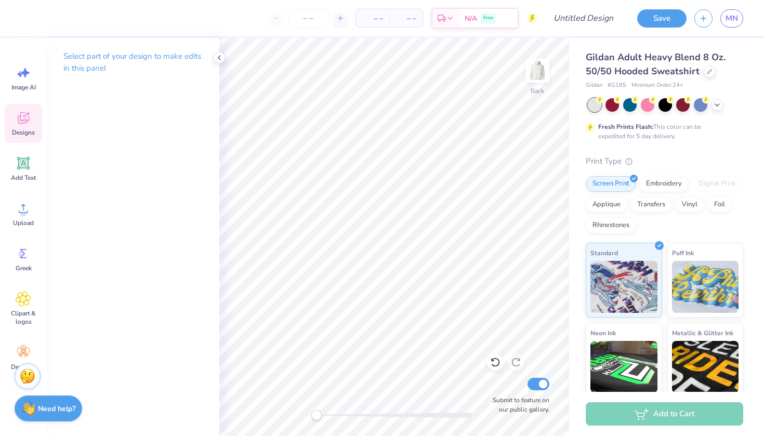
click at [9, 131] on div "Designs" at bounding box center [23, 123] width 37 height 39
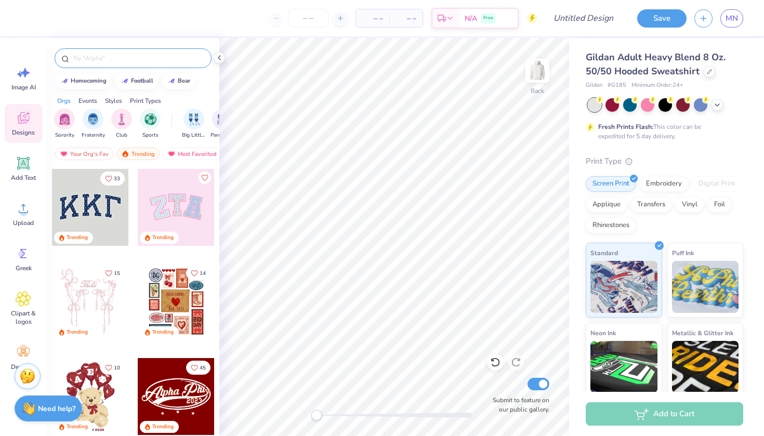
click at [127, 67] on div at bounding box center [133, 58] width 157 height 20
click at [126, 63] on div at bounding box center [133, 58] width 157 height 20
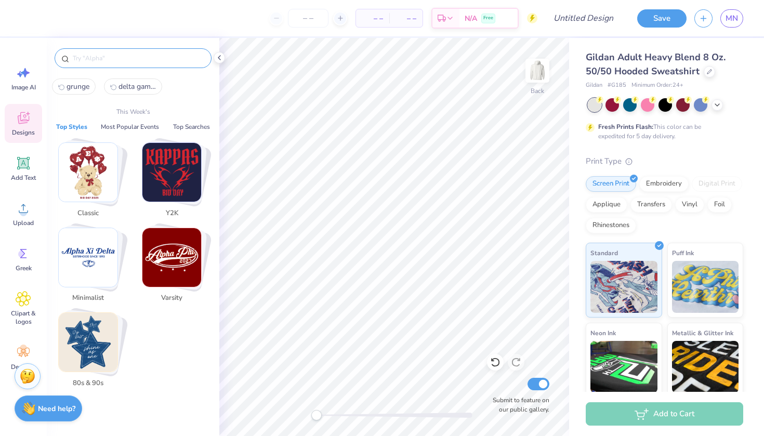
click at [126, 53] on input "text" at bounding box center [138, 58] width 133 height 10
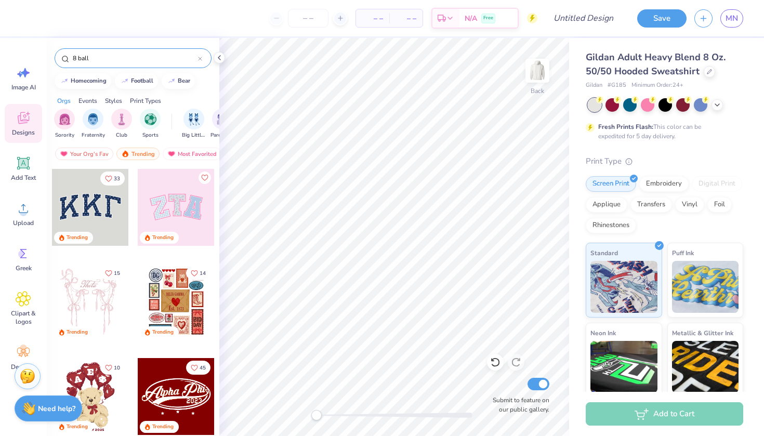
type input "8 ball"
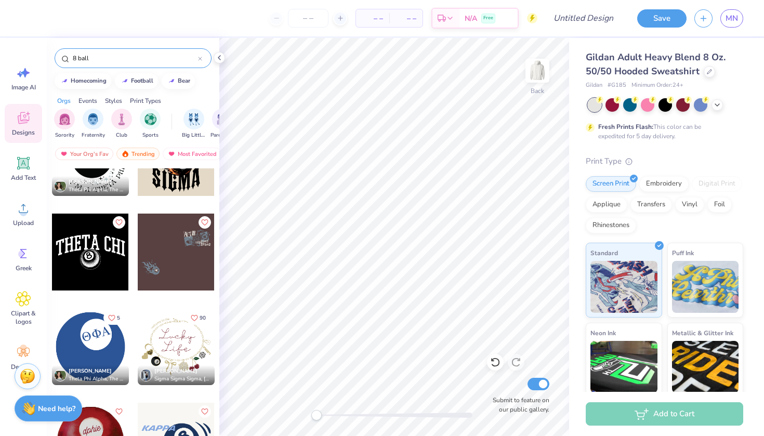
scroll to position [147, 0]
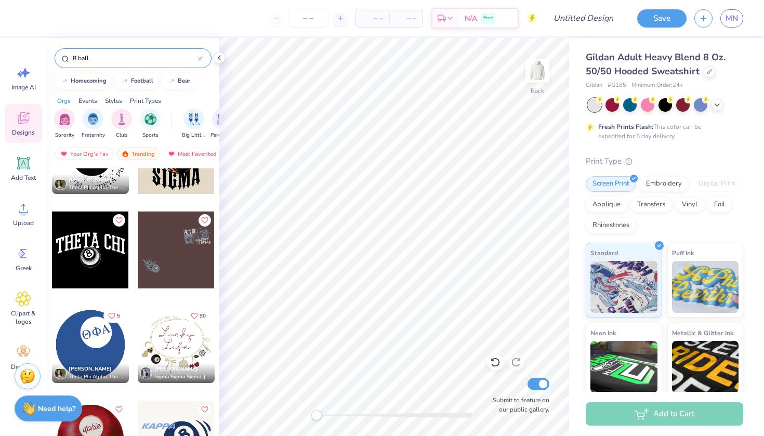
click at [94, 344] on div at bounding box center [90, 344] width 77 height 77
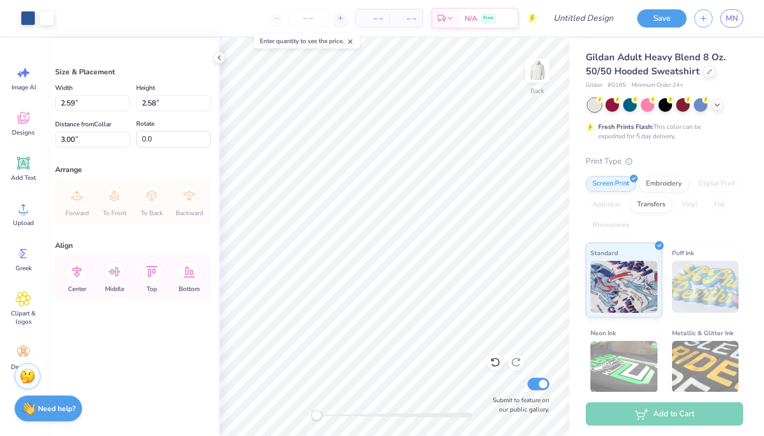
type input "2.74"
type input "2.63"
click at [20, 126] on div "Designs" at bounding box center [23, 123] width 37 height 39
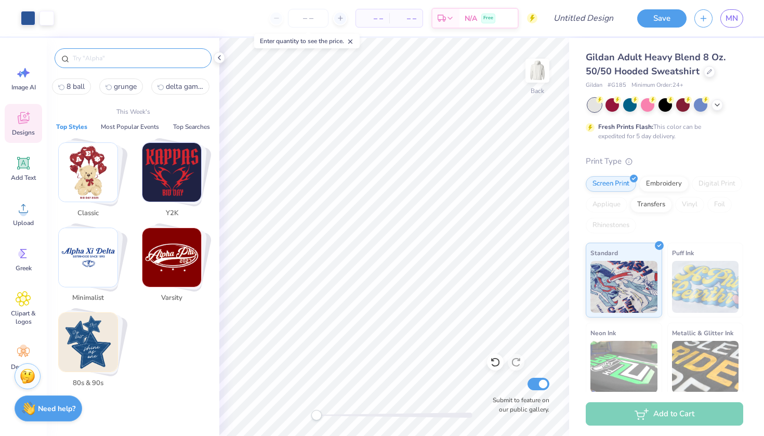
click at [116, 57] on input "text" at bounding box center [138, 58] width 133 height 10
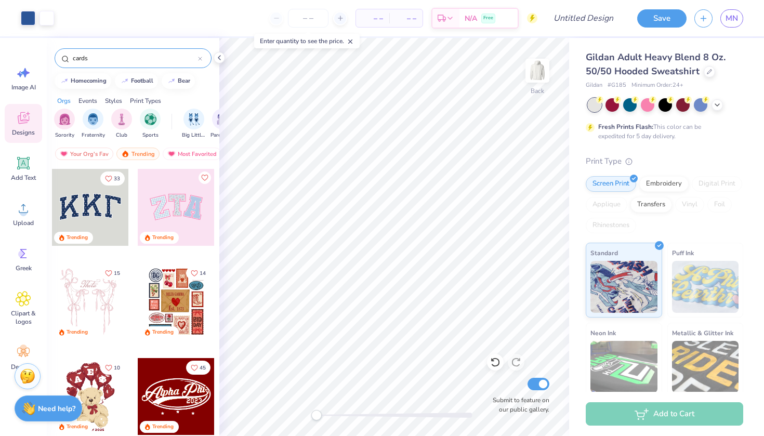
type input "cards"
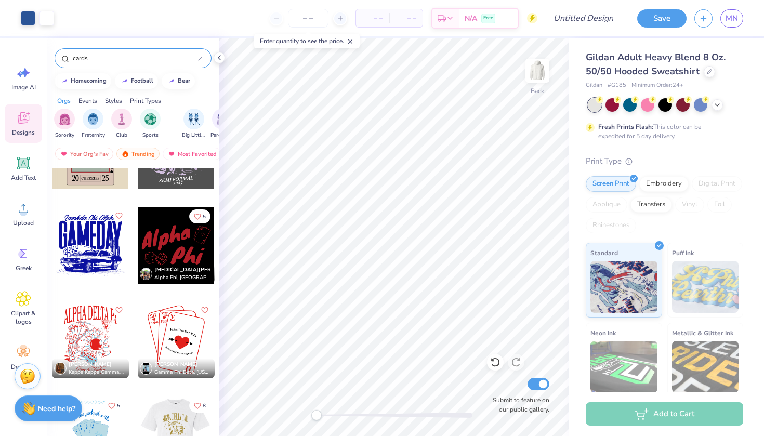
scroll to position [622, 0]
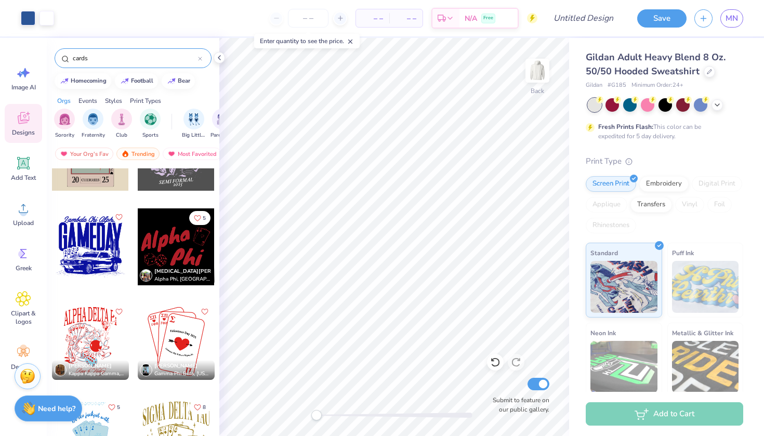
click at [175, 247] on div at bounding box center [99, 246] width 231 height 77
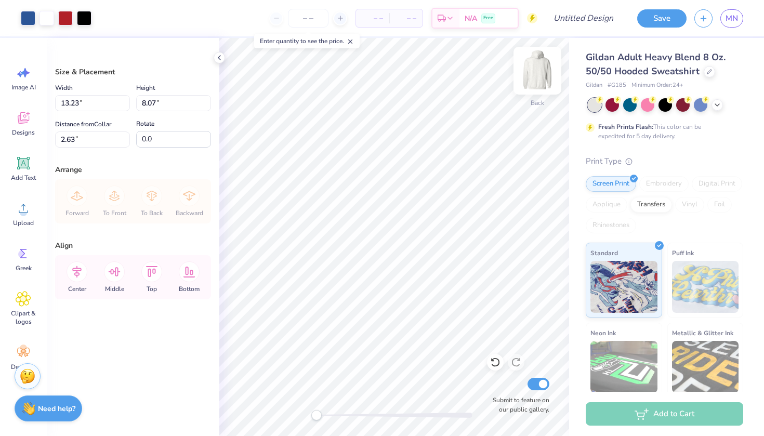
click at [540, 75] on img at bounding box center [537, 71] width 42 height 42
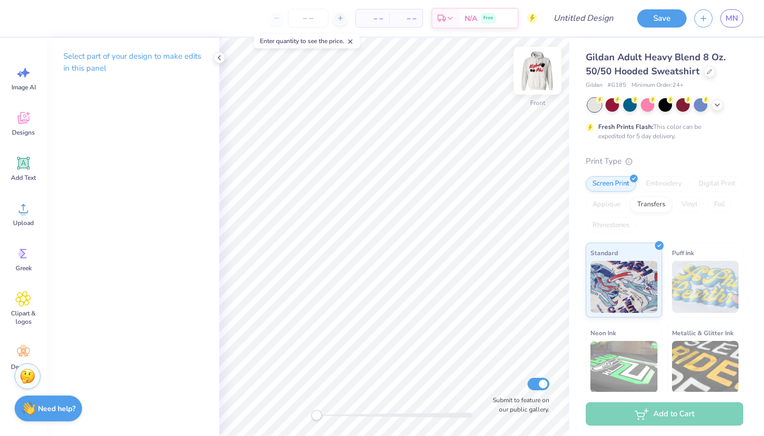
click at [534, 77] on img at bounding box center [537, 71] width 42 height 42
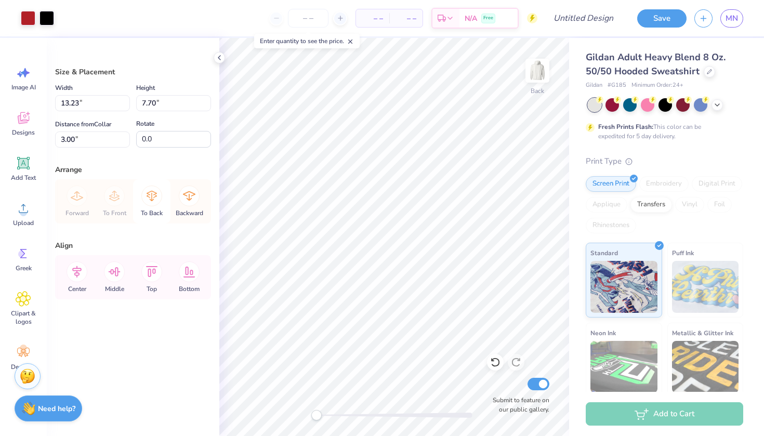
click at [153, 201] on icon at bounding box center [151, 195] width 21 height 21
click at [78, 201] on icon at bounding box center [77, 195] width 21 height 21
click at [205, 292] on div "Art colors – – Per Item – – Total Est. Delivery N/A Free Design Title Save MN I…" at bounding box center [382, 218] width 764 height 436
click at [219, 57] on polyline at bounding box center [219, 58] width 2 height 4
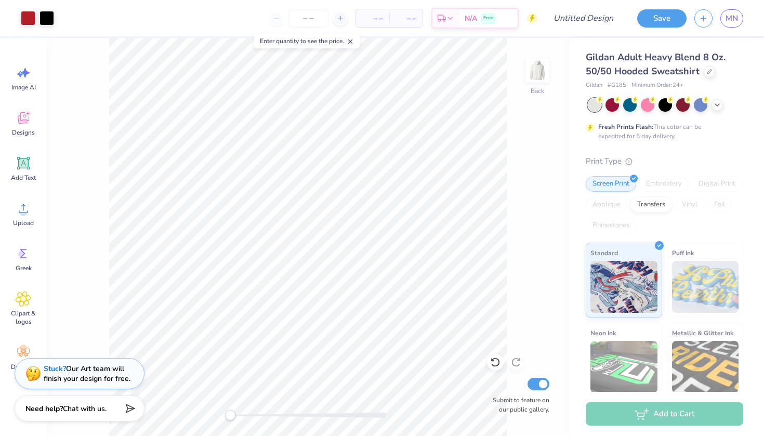
click at [44, 190] on div "Art colors – – Per Item – – Total Est. Delivery N/A Free Design Title Save MN I…" at bounding box center [382, 218] width 764 height 436
click at [295, 240] on div "Back Submit to feature on our public gallery." at bounding box center [308, 237] width 522 height 398
click at [535, 74] on img at bounding box center [537, 71] width 42 height 42
click at [27, 123] on icon at bounding box center [24, 118] width 16 height 16
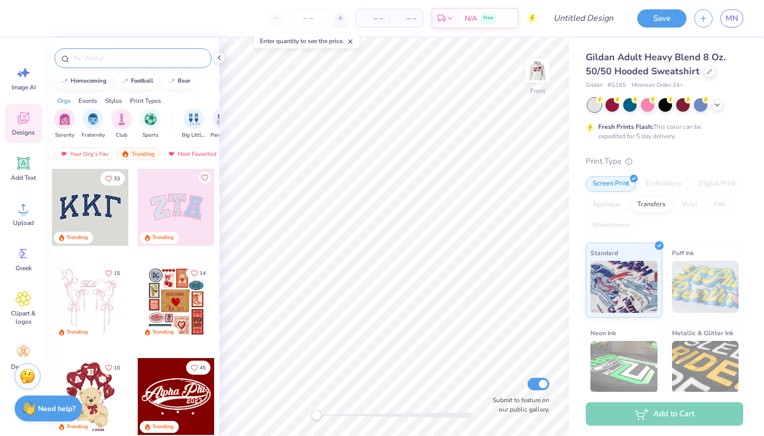
click at [138, 63] on input "text" at bounding box center [138, 58] width 133 height 10
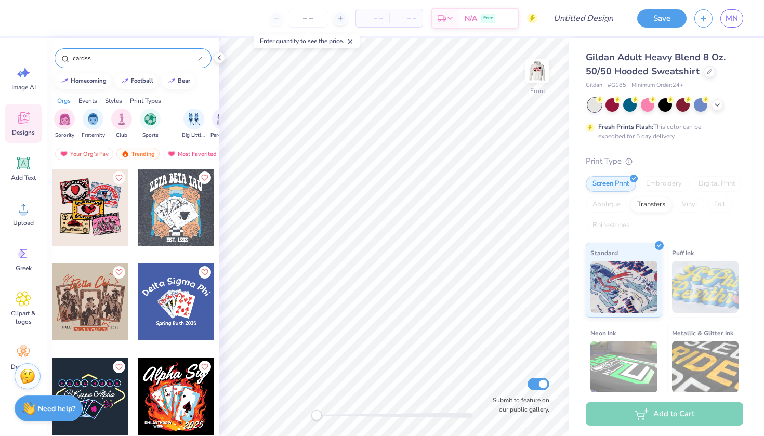
type input "cardss"
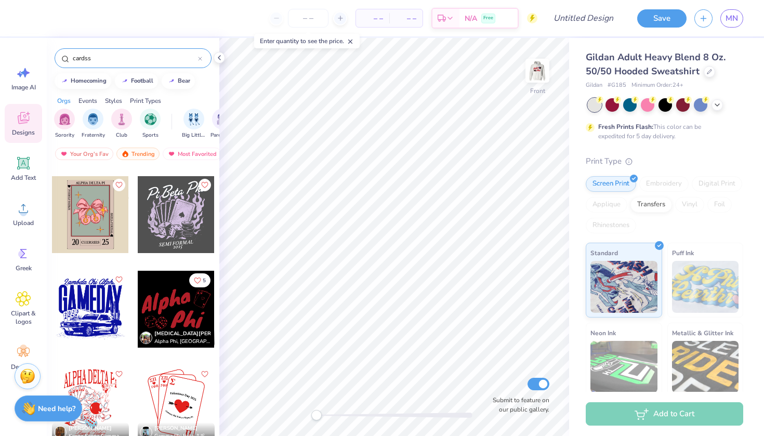
scroll to position [577, 0]
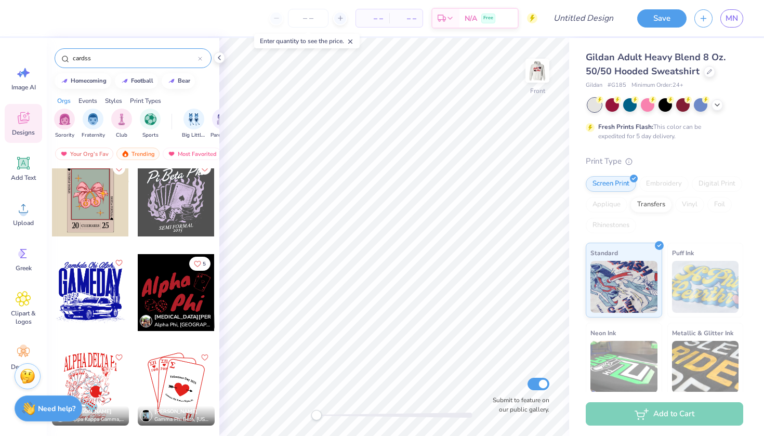
click at [175, 290] on div at bounding box center [176, 292] width 77 height 77
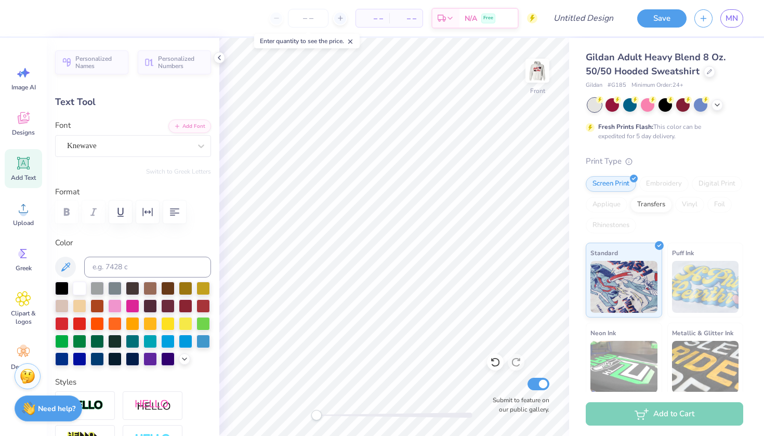
type textarea "Delta"
type input "6.59"
type input "3.52"
type input "10.14"
type input "-6.7"
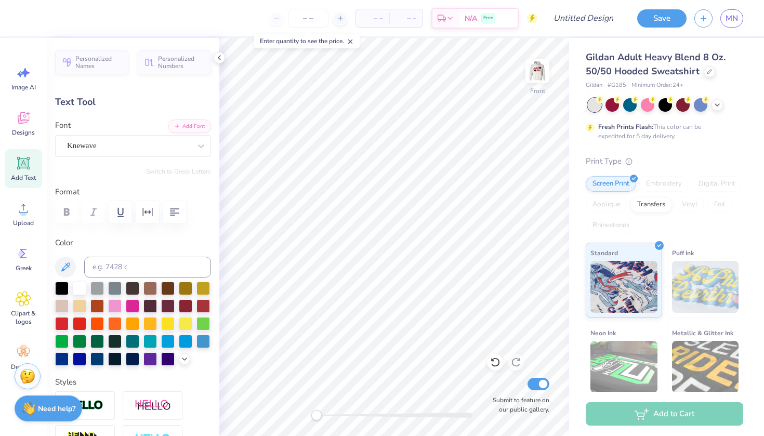
scroll to position [0, 1]
type textarea "Gamma"
type input "-6.7"
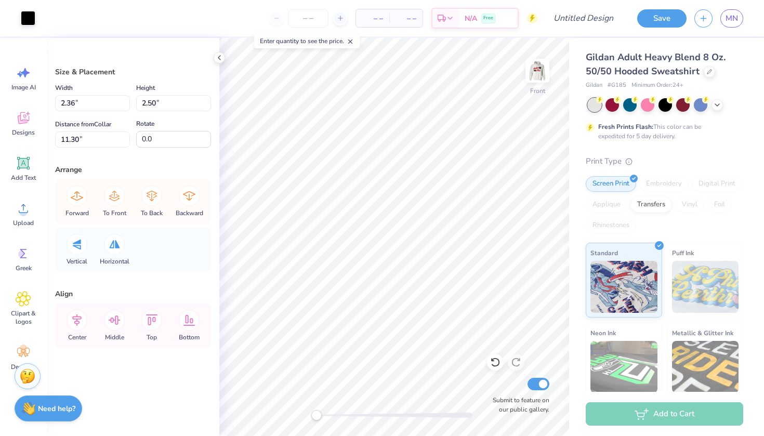
type input "2.36"
type input "2.50"
type input "11.30"
